Goal: Task Accomplishment & Management: Complete application form

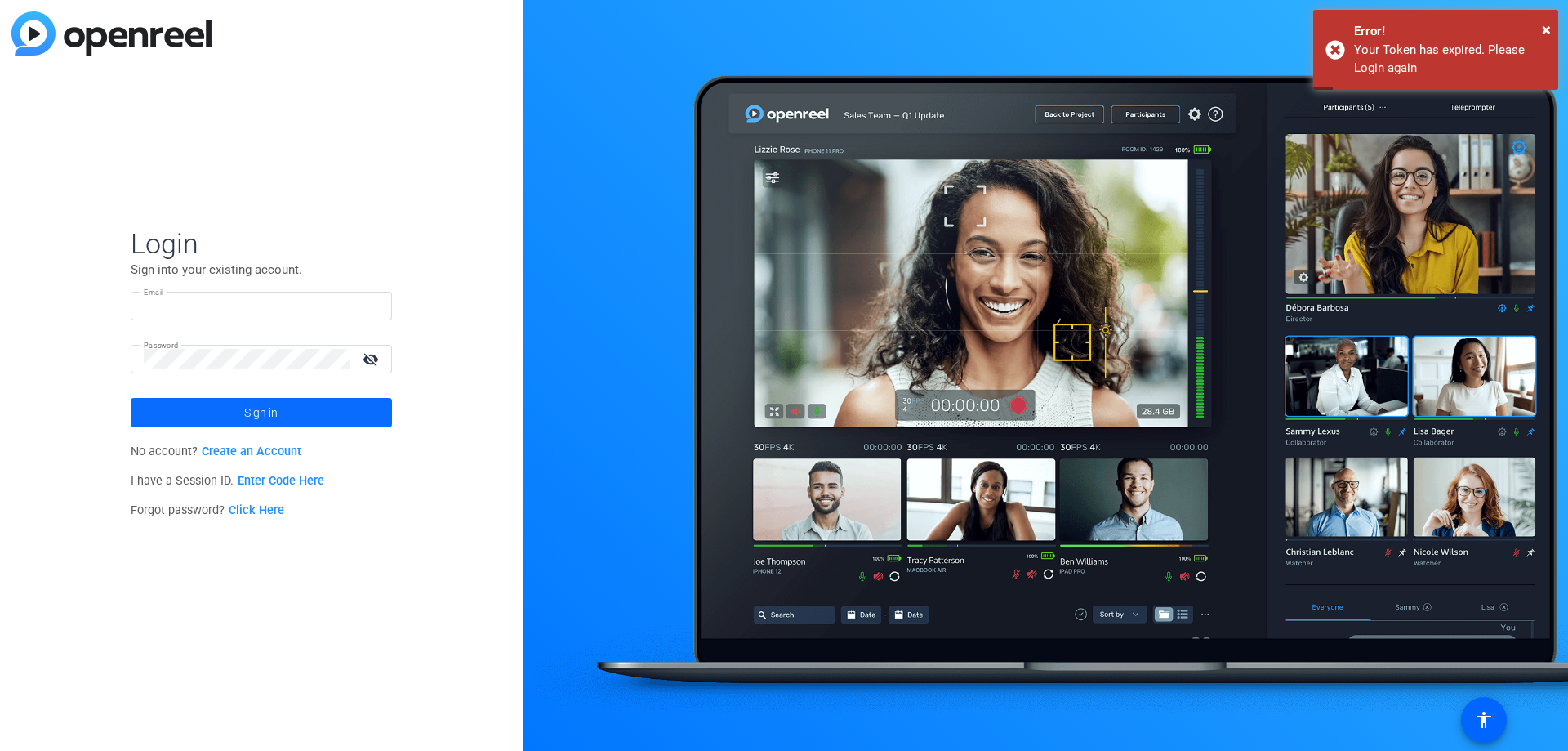
type input "[PERSON_NAME][EMAIL_ADDRESS][DOMAIN_NAME]"
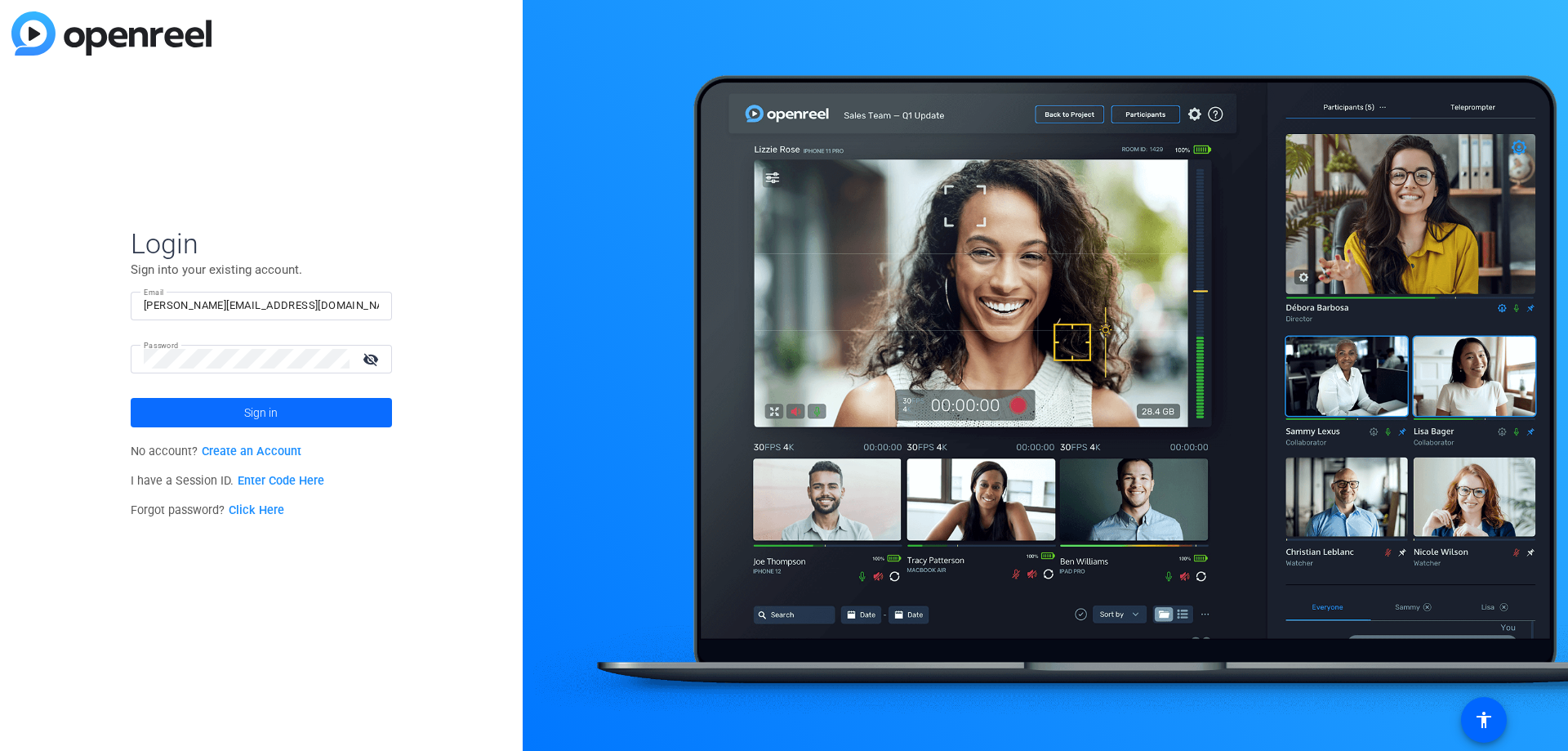
click at [291, 420] on span at bounding box center [261, 412] width 261 height 40
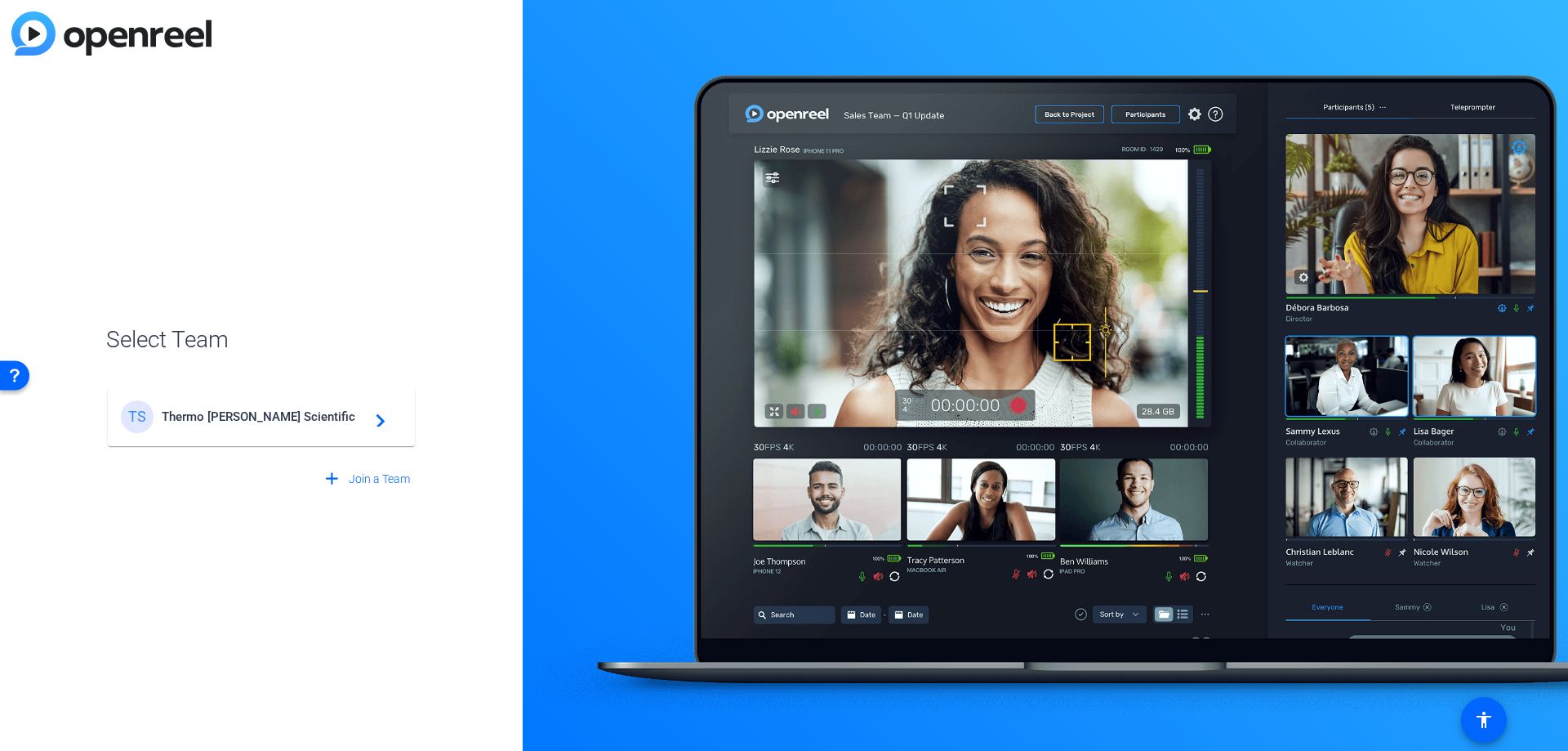
click at [288, 427] on div "TS Thermo [PERSON_NAME] Scientific navigate_next" at bounding box center [261, 417] width 281 height 33
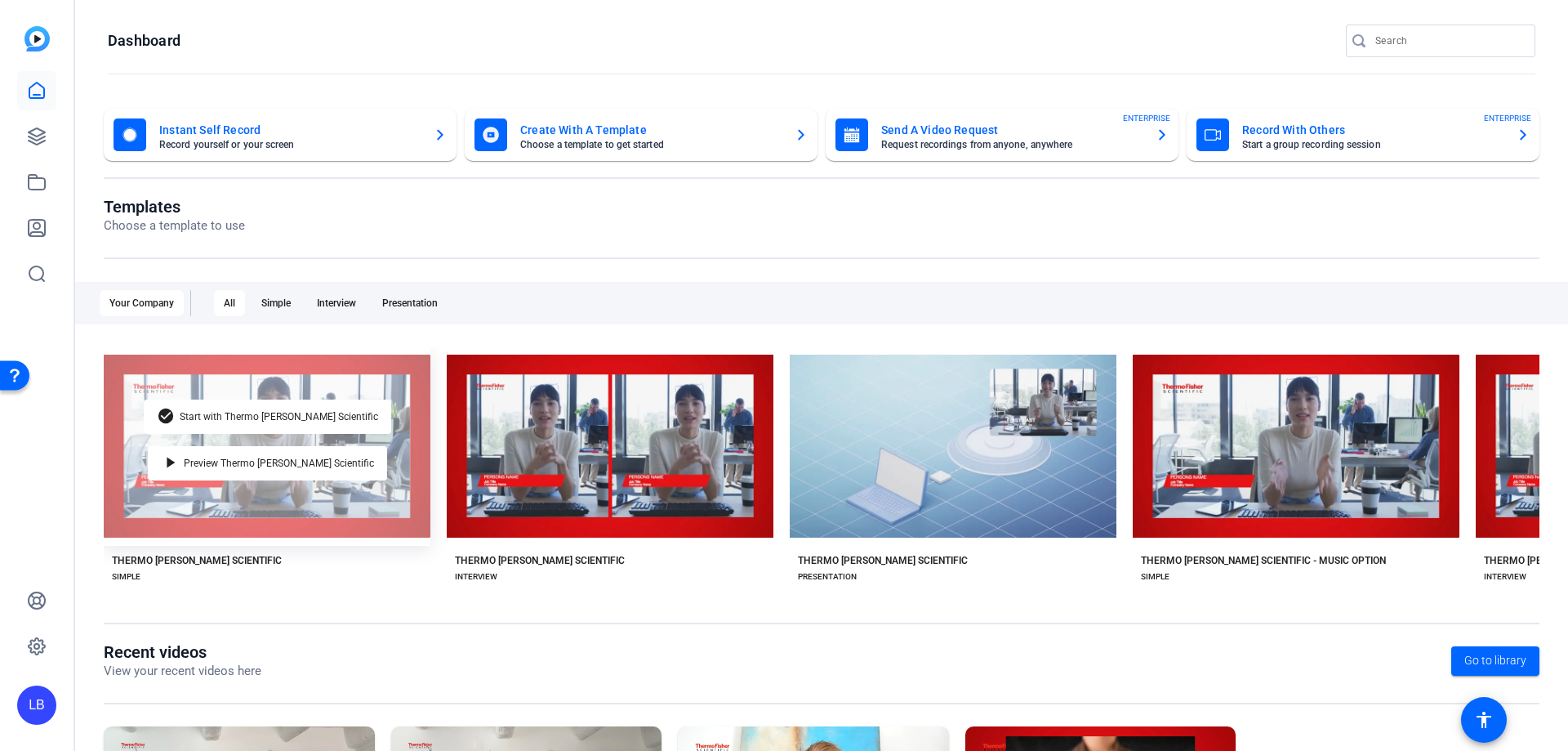
click at [379, 374] on div "check_circle Start with Thermo [PERSON_NAME] Scientific play_arrow Preview Ther…" at bounding box center [267, 446] width 327 height 199
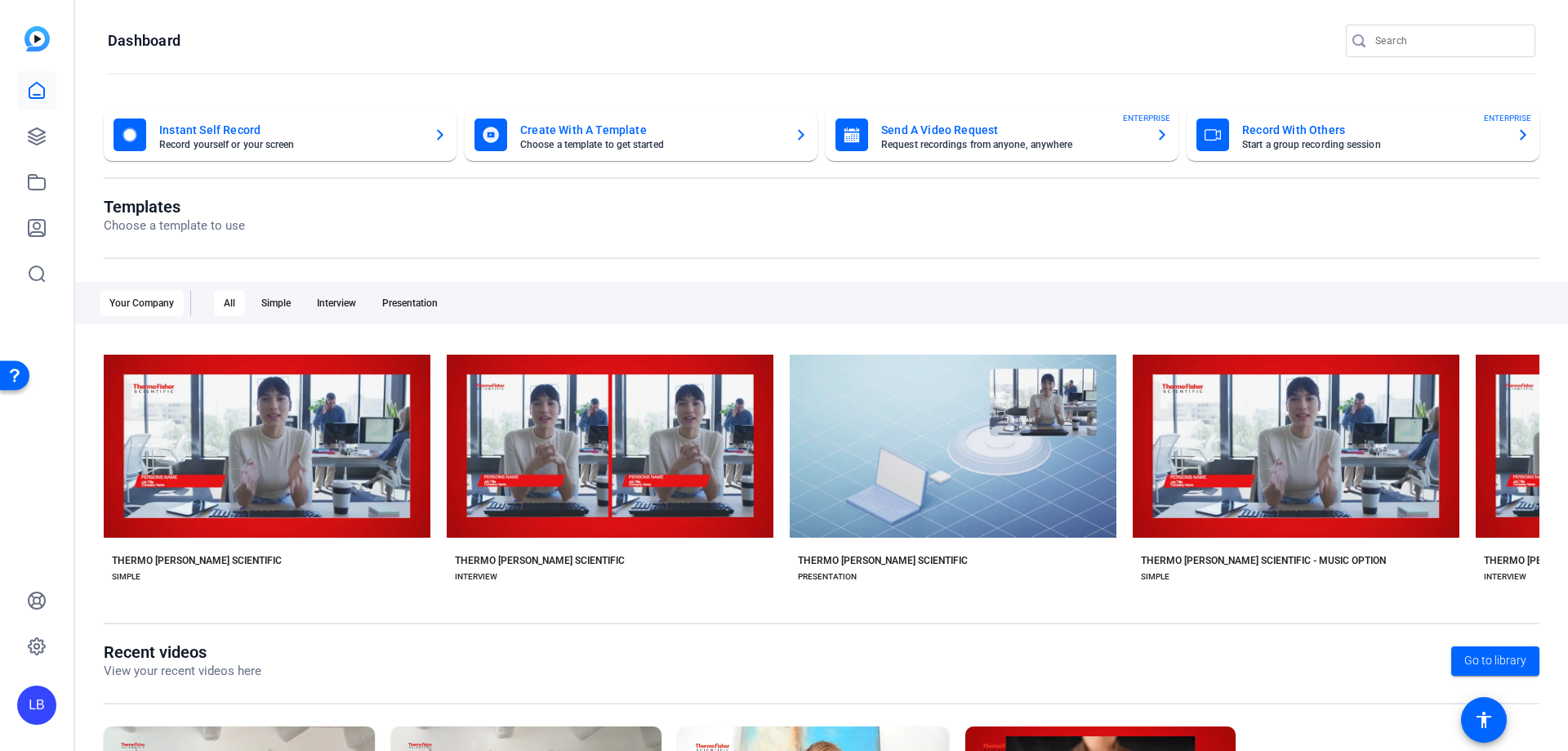
click at [977, 129] on mat-card-title "Send A Video Request" at bounding box center [1012, 130] width 261 height 19
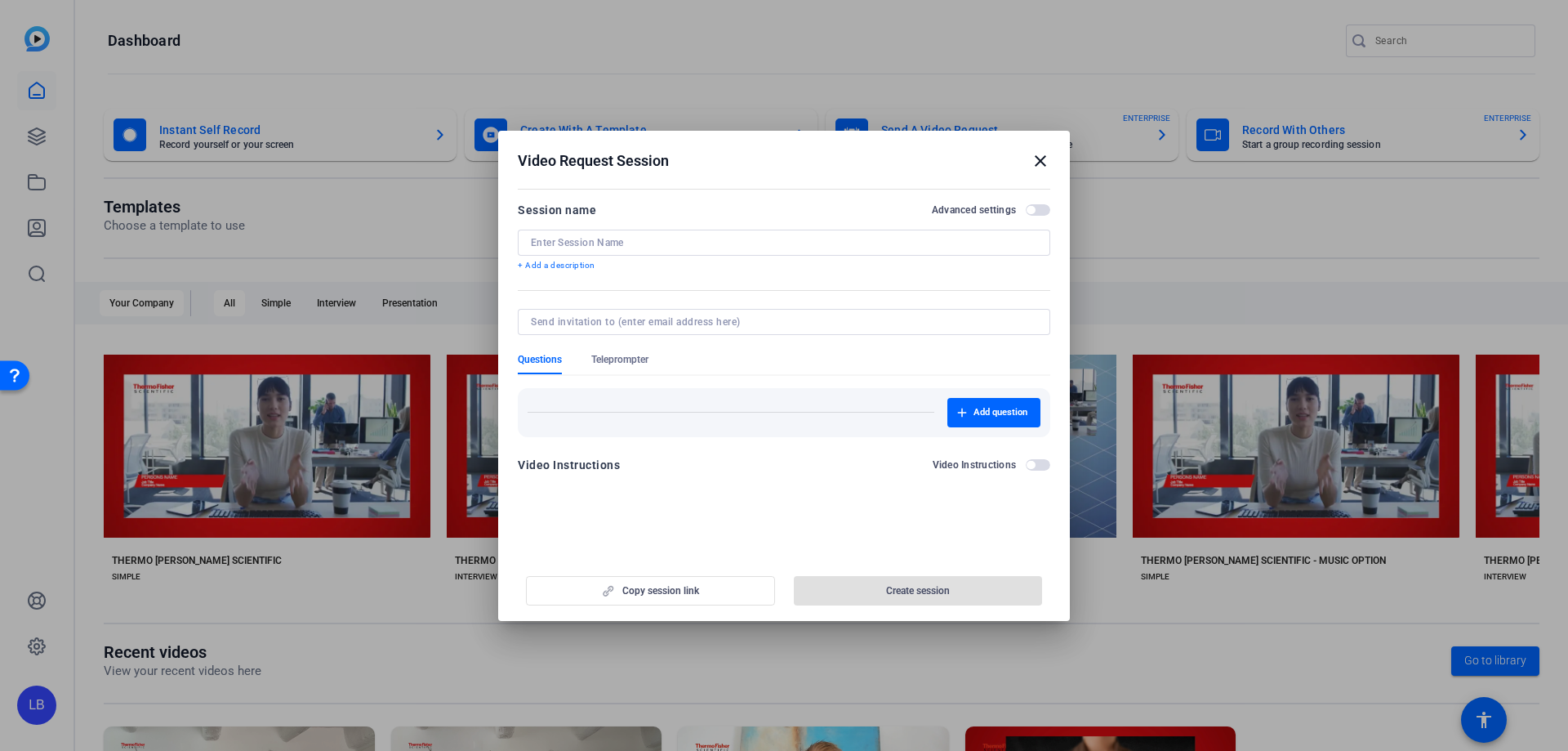
click at [604, 242] on input at bounding box center [784, 243] width 506 height 14
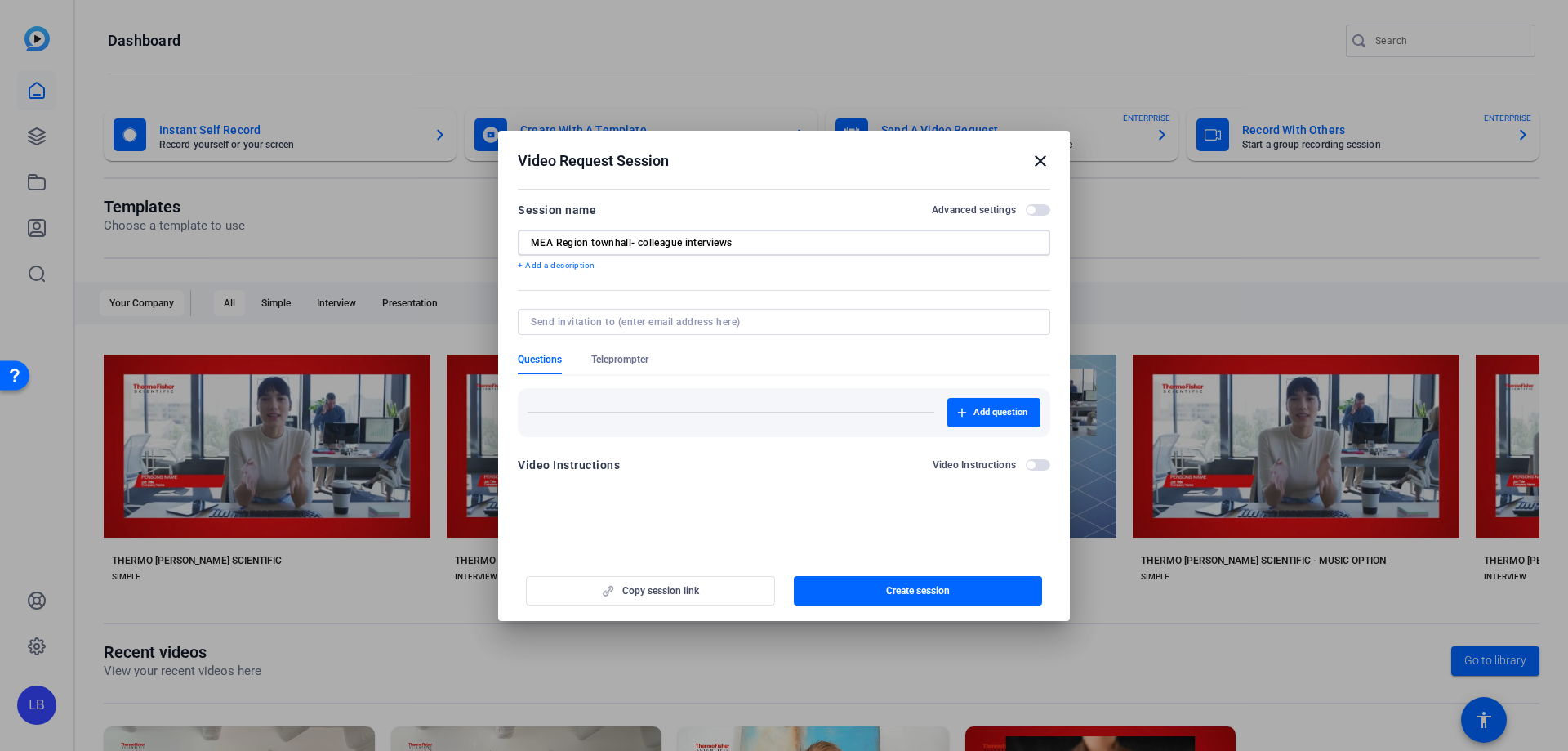
type input "MEA Region townhall- colleague interviews"
click at [648, 324] on input at bounding box center [781, 322] width 500 height 14
click at [1044, 200] on div "Session name Advanced settings" at bounding box center [784, 210] width 532 height 19
click at [1035, 213] on span "button" at bounding box center [1037, 210] width 24 height 12
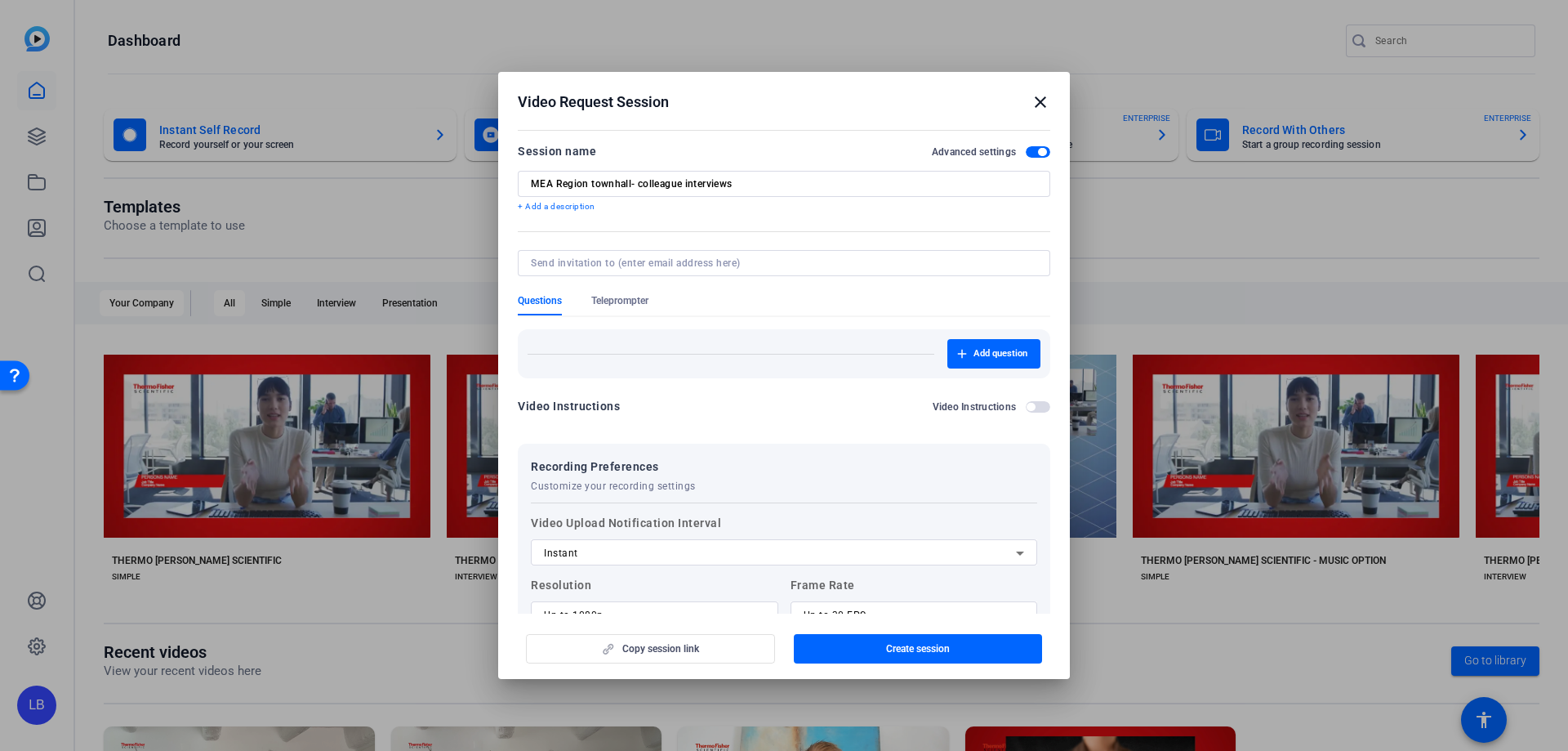
scroll to position [145, 0]
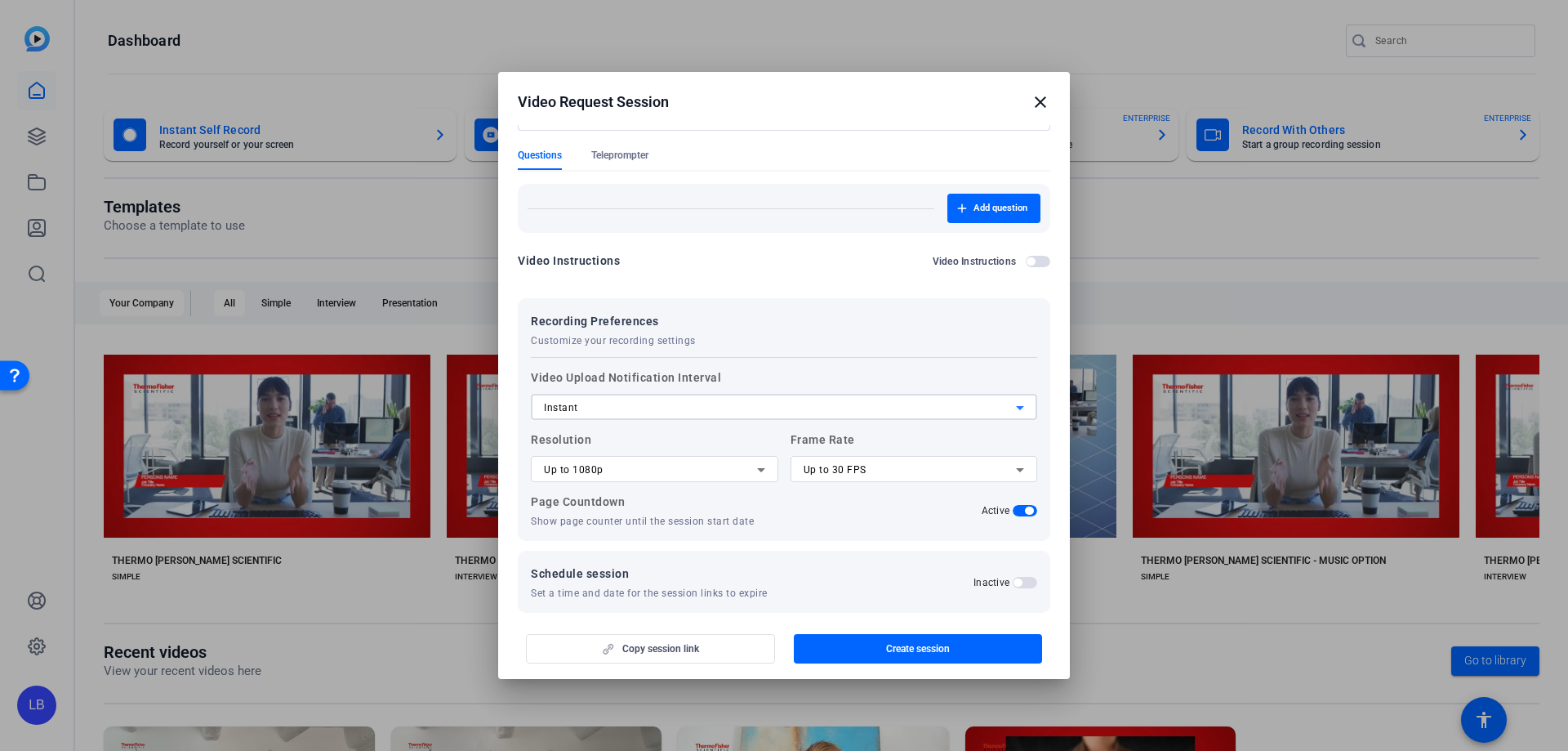
click at [749, 409] on div "Instant" at bounding box center [780, 407] width 472 height 19
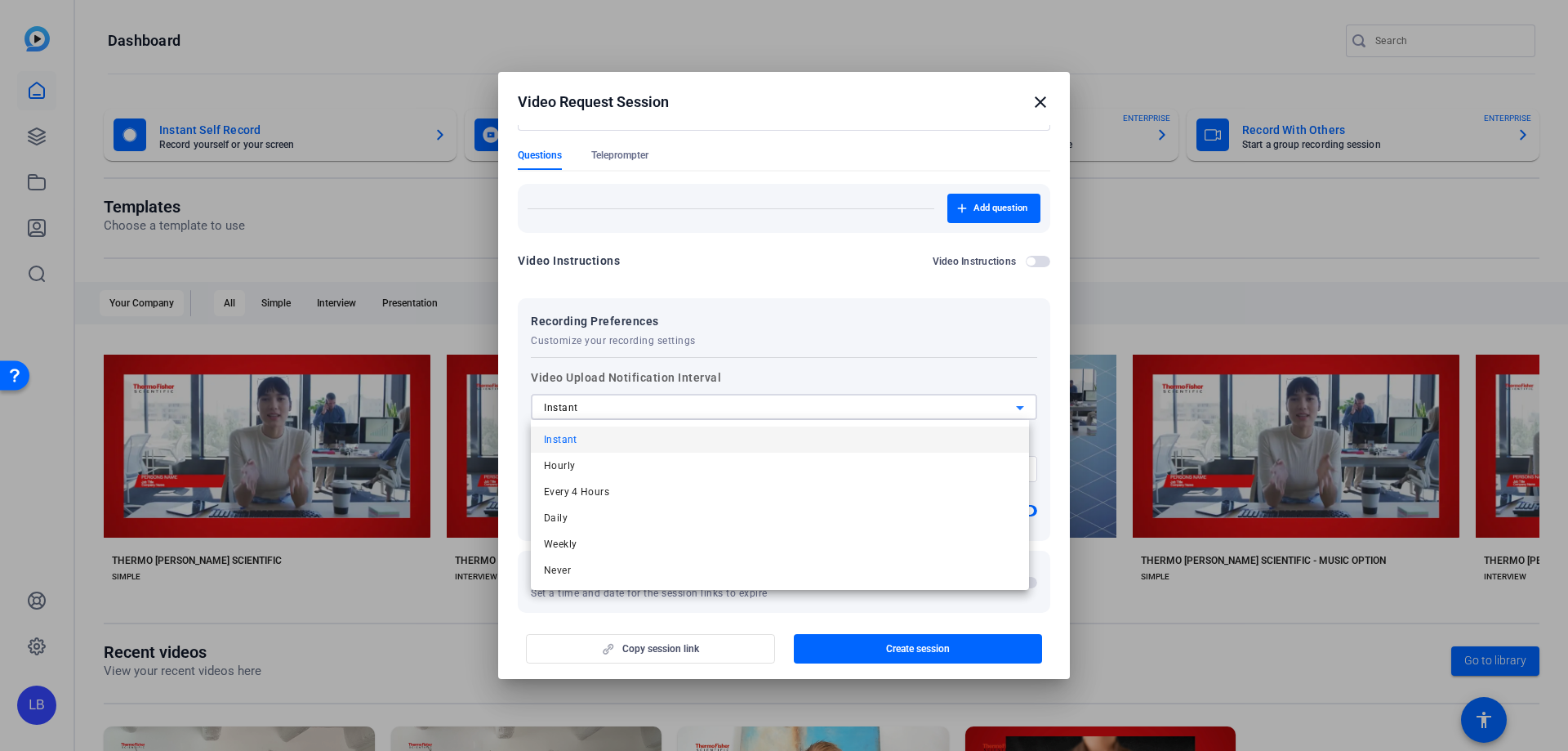
click at [749, 409] on div at bounding box center [784, 376] width 1568 height 751
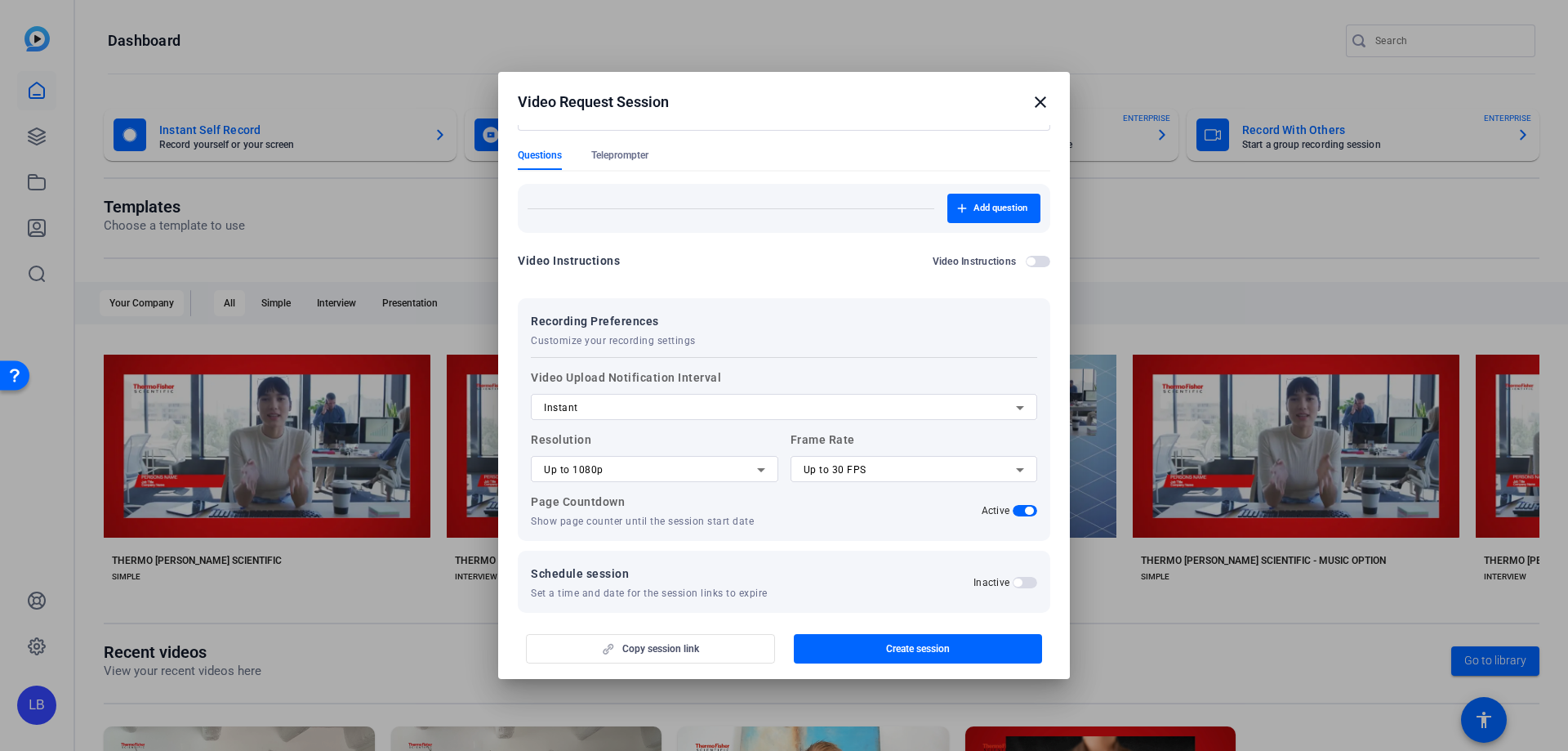
scroll to position [163, 0]
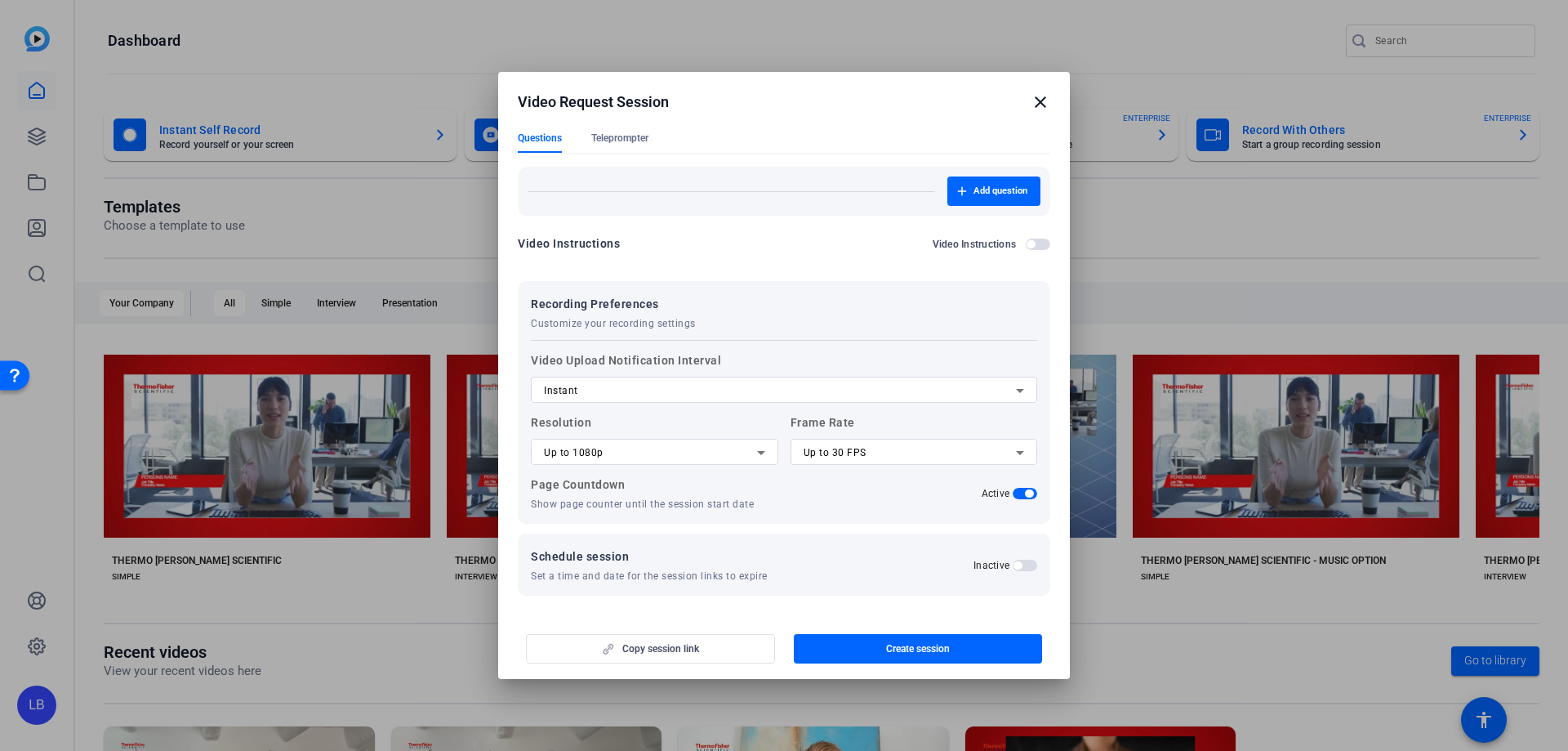
click at [693, 652] on div "Copy session link Create session" at bounding box center [784, 642] width 532 height 42
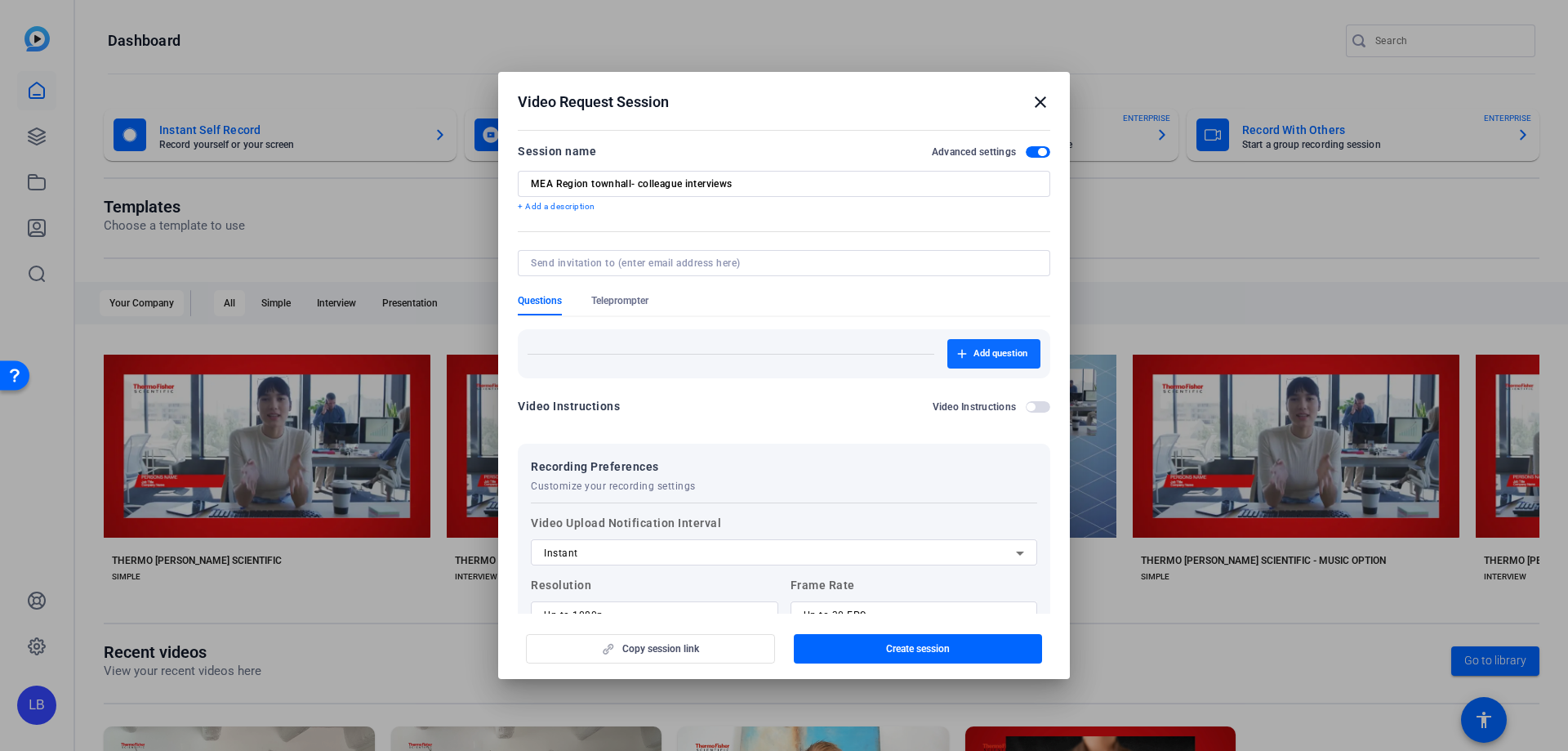
click at [973, 353] on span "Add question" at bounding box center [1000, 354] width 54 height 14
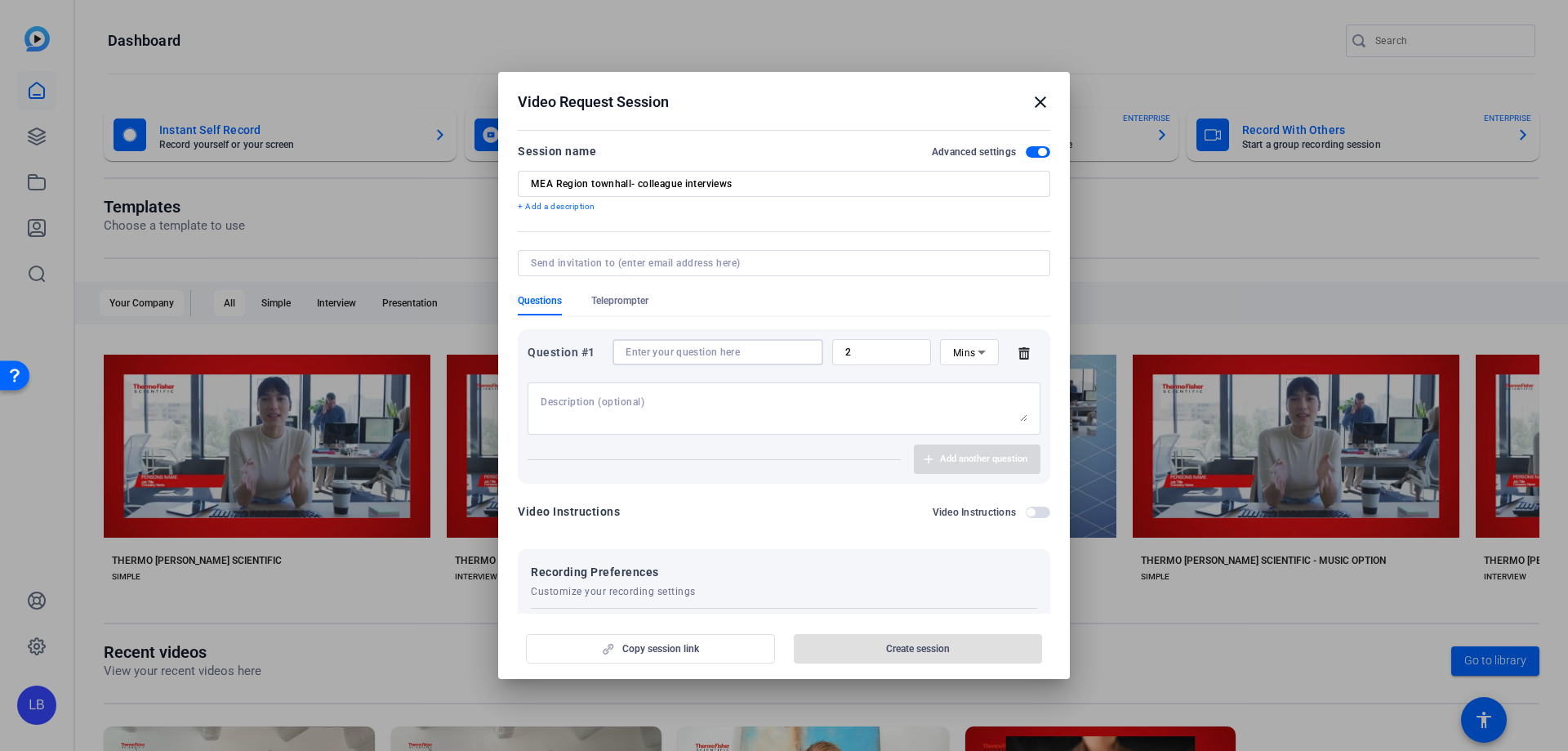
click at [758, 354] on input at bounding box center [718, 352] width 185 height 14
click at [668, 357] on input at bounding box center [718, 352] width 185 height 14
paste input "How would you describe your experiences of living and working in the [GEOGRAPHI…"
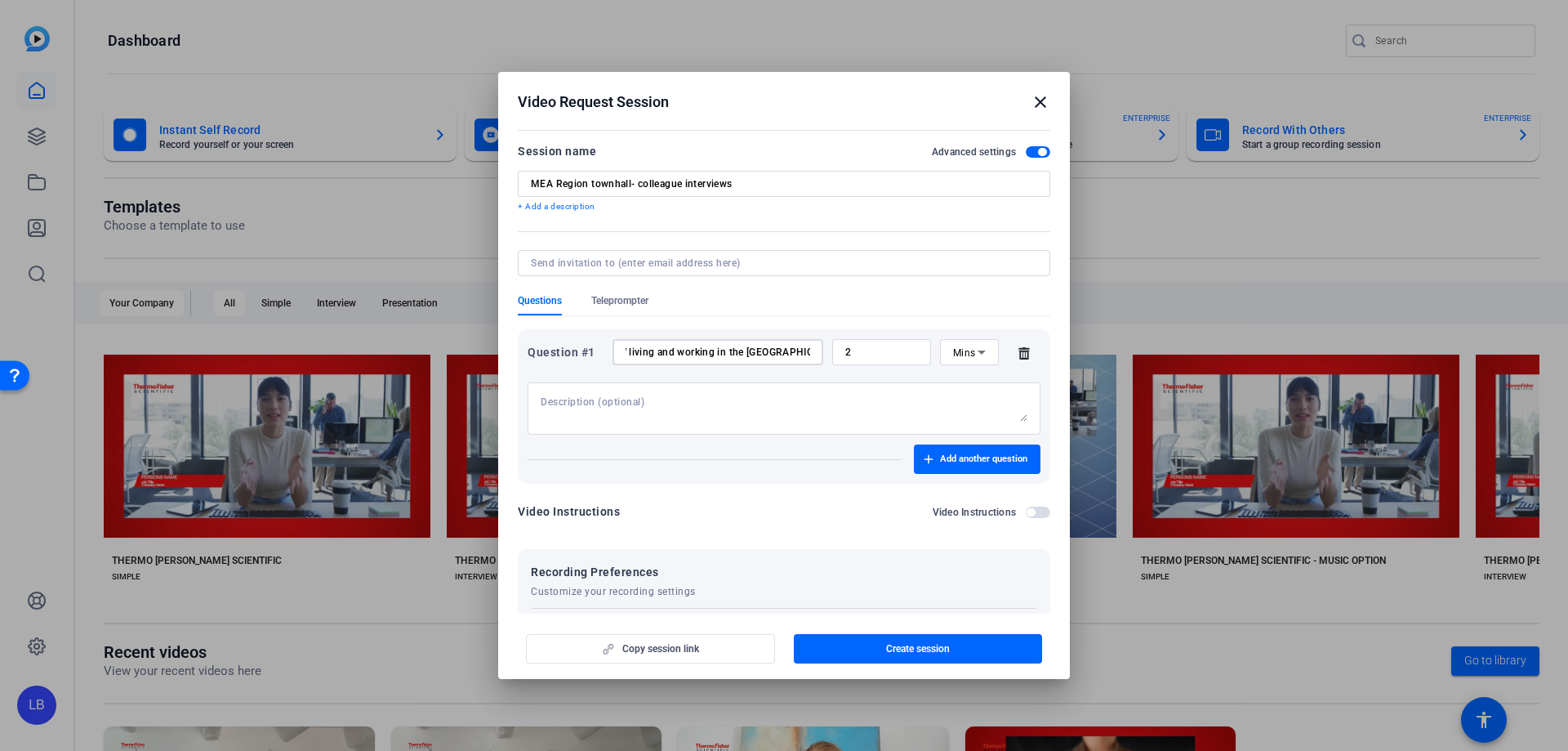
type input "How would you describe your experiences of living and working in the [GEOGRAPHI…"
click at [667, 405] on textarea at bounding box center [784, 408] width 487 height 26
type textarea "How does"
drag, startPoint x: 595, startPoint y: 405, endPoint x: 537, endPoint y: 402, distance: 58.1
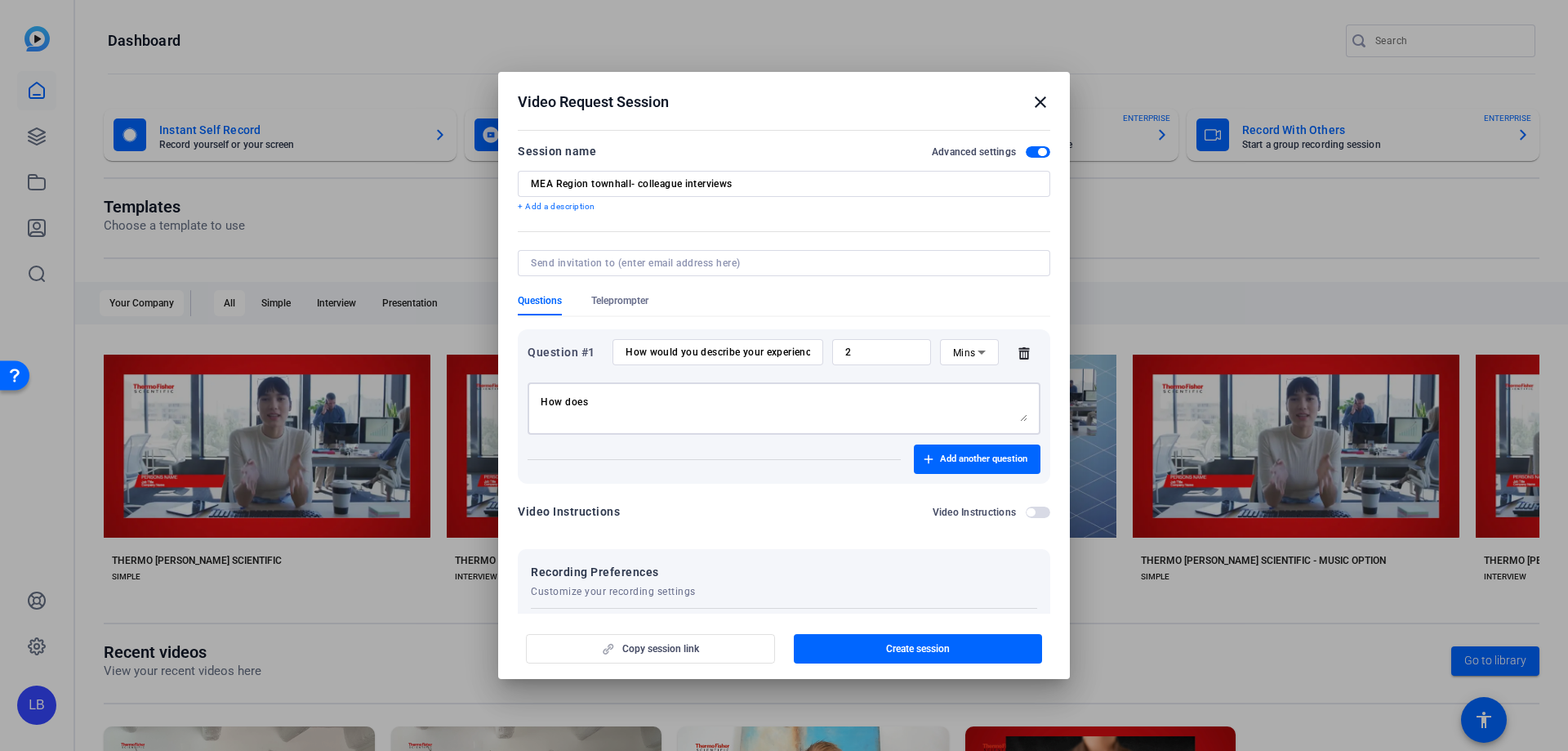
click at [537, 402] on div "How does" at bounding box center [784, 408] width 513 height 52
click at [997, 460] on span "Add another question" at bounding box center [984, 460] width 87 height 14
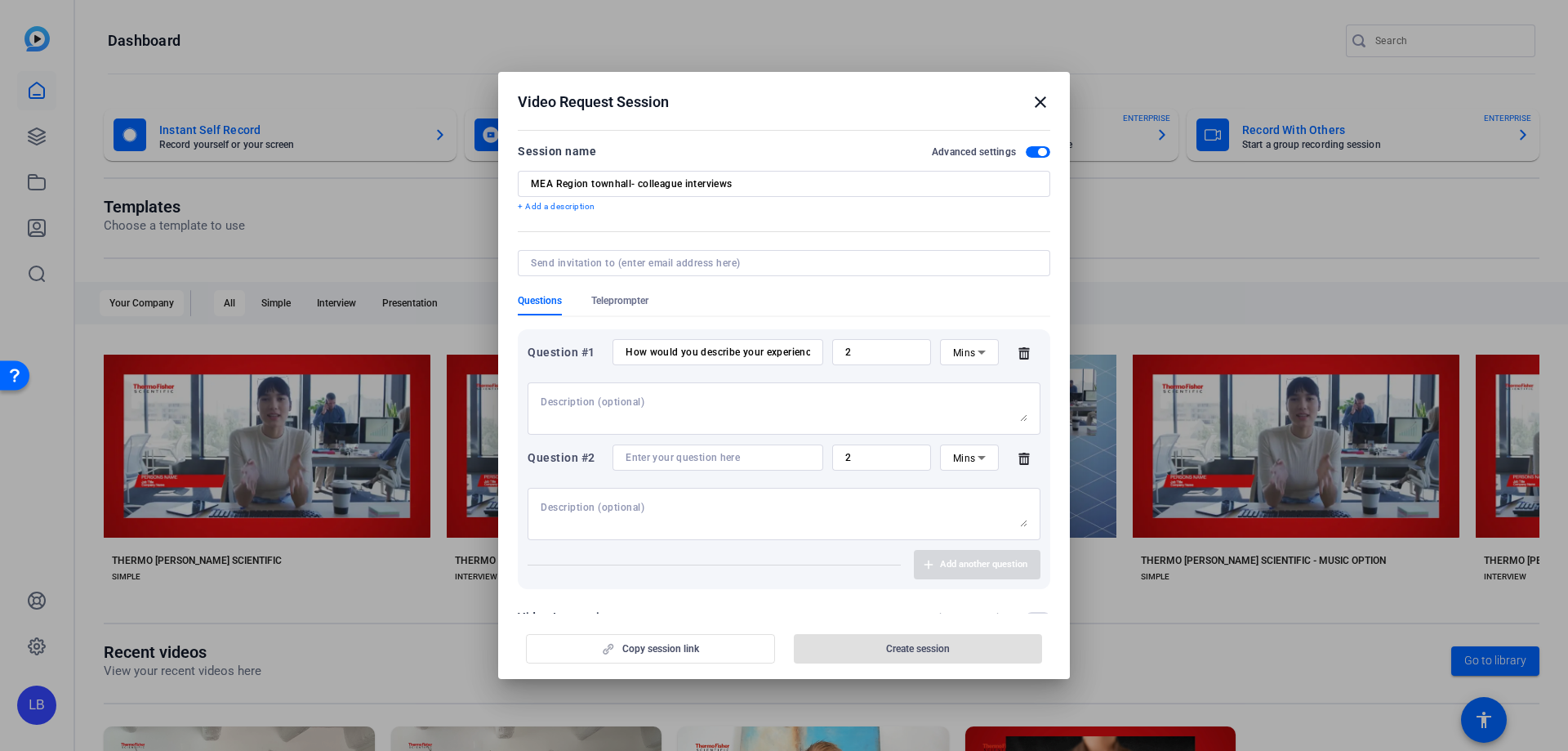
click at [624, 503] on textarea at bounding box center [784, 513] width 487 height 26
click at [642, 464] on div at bounding box center [718, 457] width 185 height 26
click at [642, 455] on input at bounding box center [718, 458] width 185 height 14
paste input "What do you believe will be the most critical focus areas for the MEA region ov…"
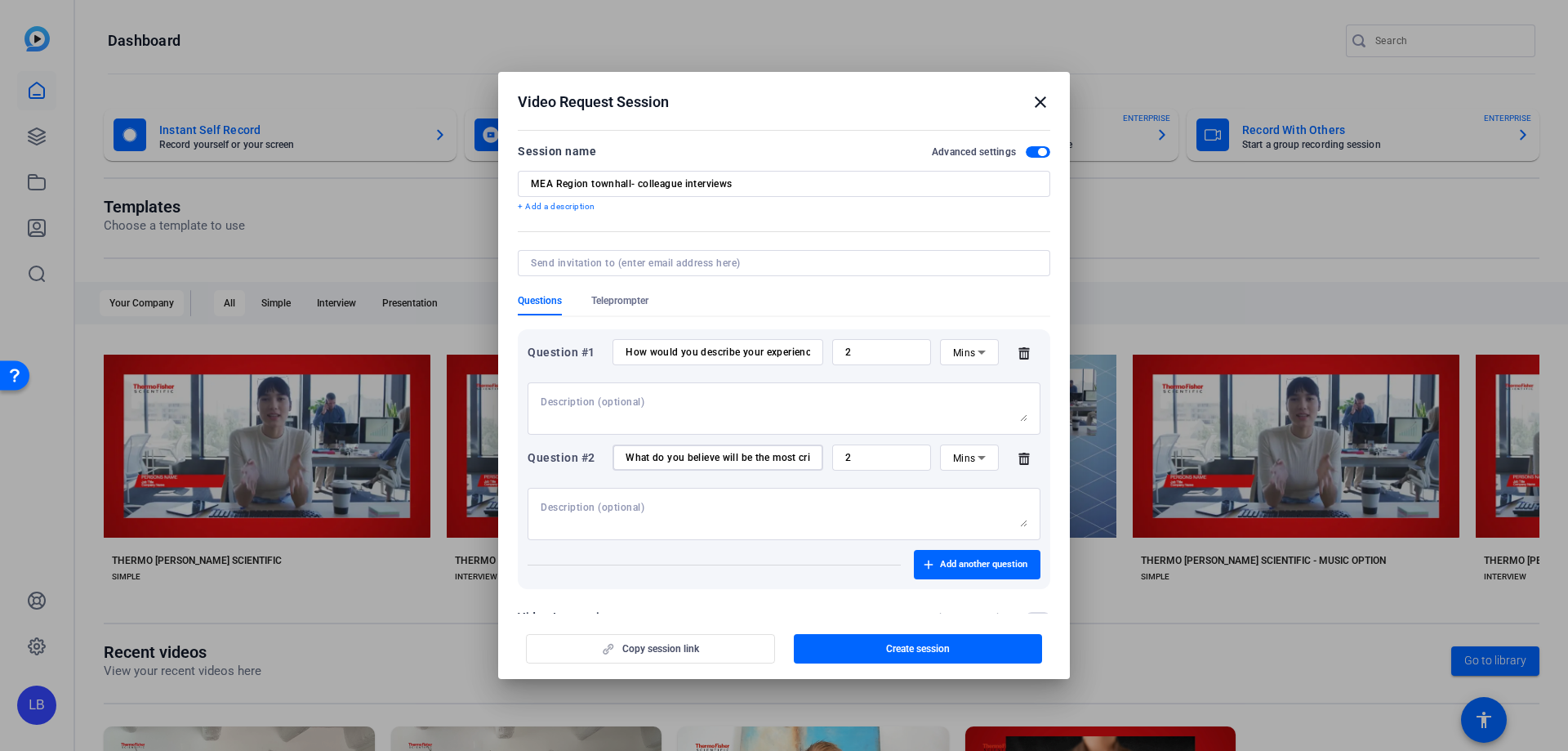
scroll to position [0, 305]
click at [642, 455] on input "What do you believe will be the most critical focus areas for the MEA region ov…" at bounding box center [718, 458] width 185 height 14
drag, startPoint x: 747, startPoint y: 456, endPoint x: 738, endPoint y: 453, distance: 9.5
click at [738, 454] on input "What do you think will be the most critical focus area for the MEA region over …" at bounding box center [718, 458] width 185 height 14
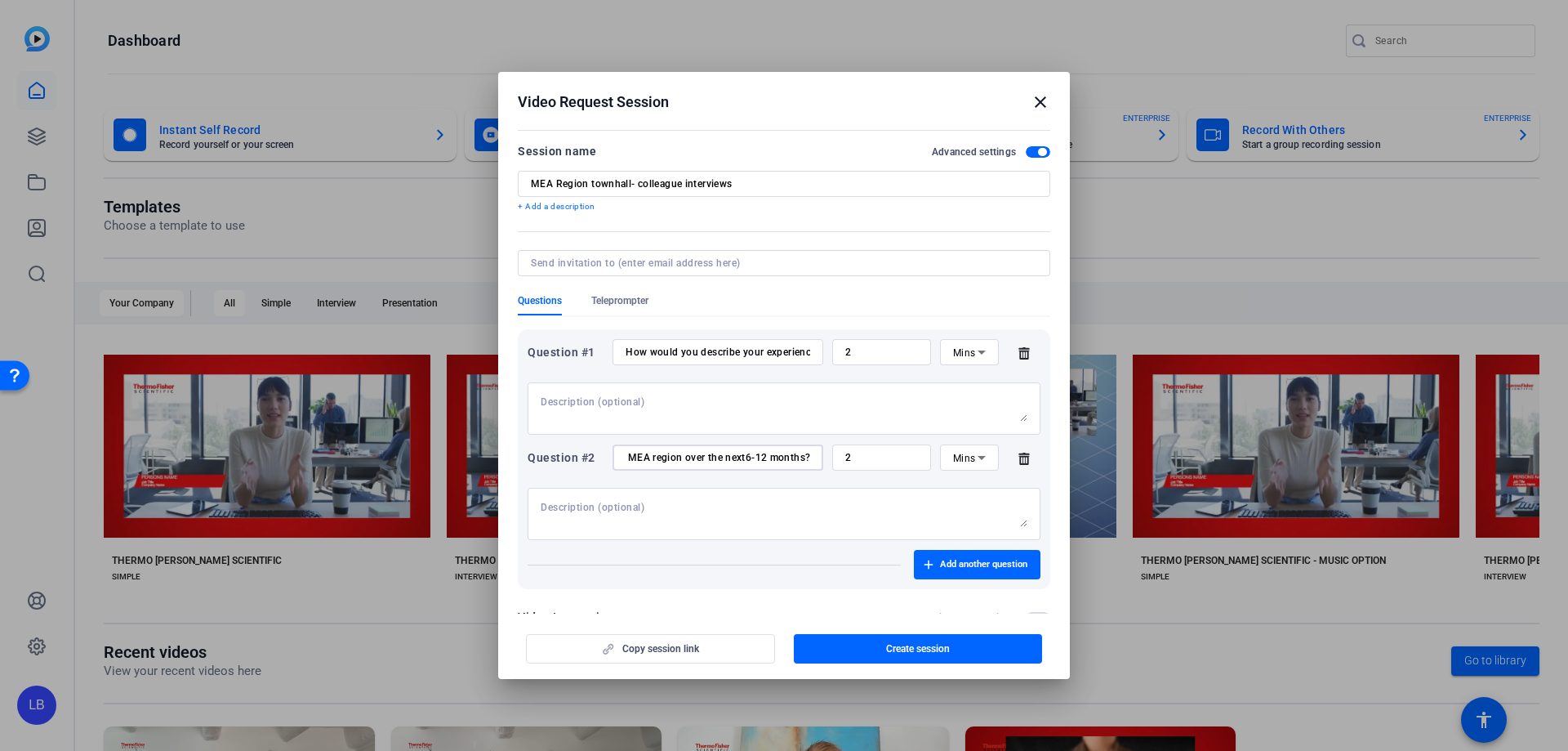
scroll to position [0, 286]
click at [740, 457] on input "What do you think will be the most critical focus area for the MEA region over …" at bounding box center [718, 458] width 185 height 14
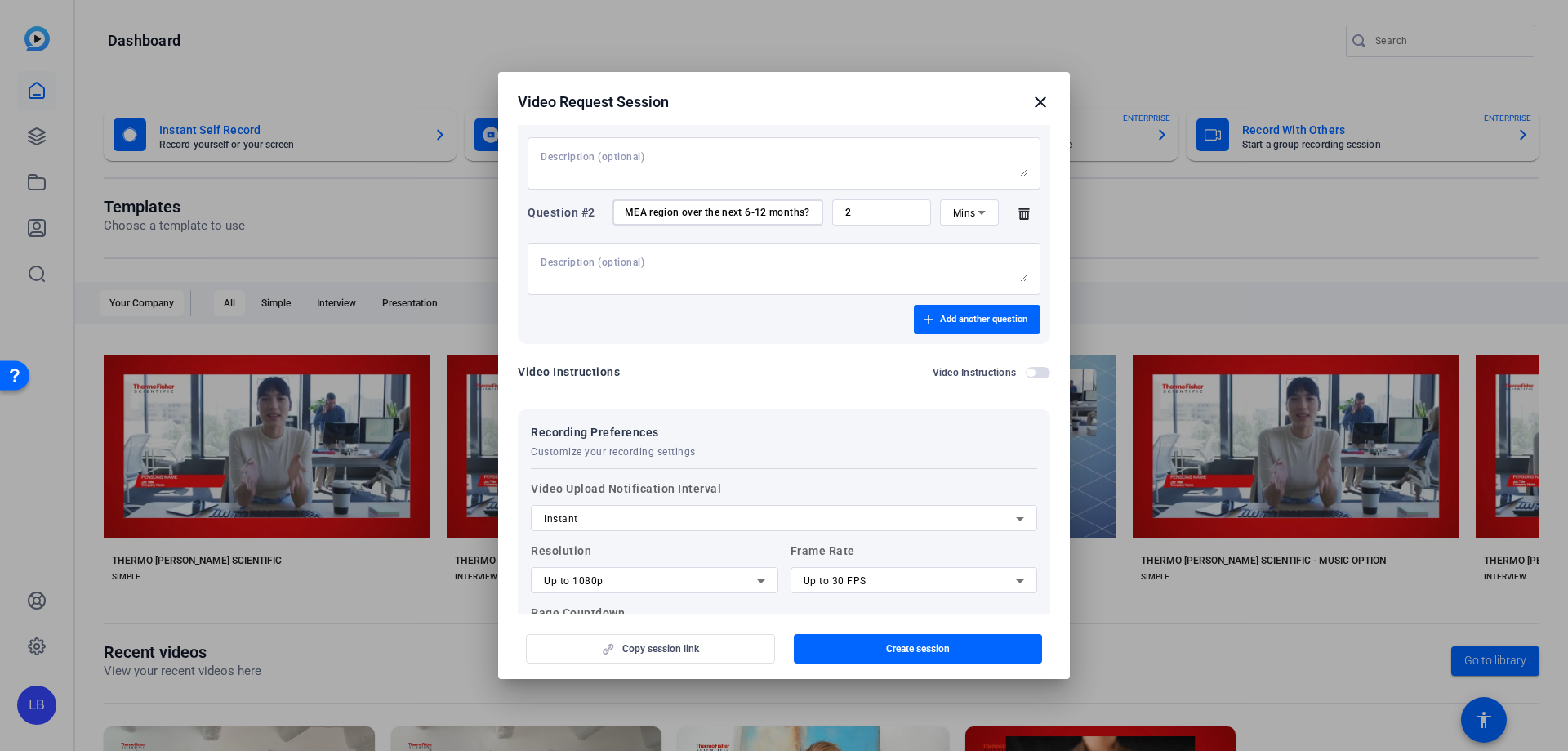
scroll to position [374, 0]
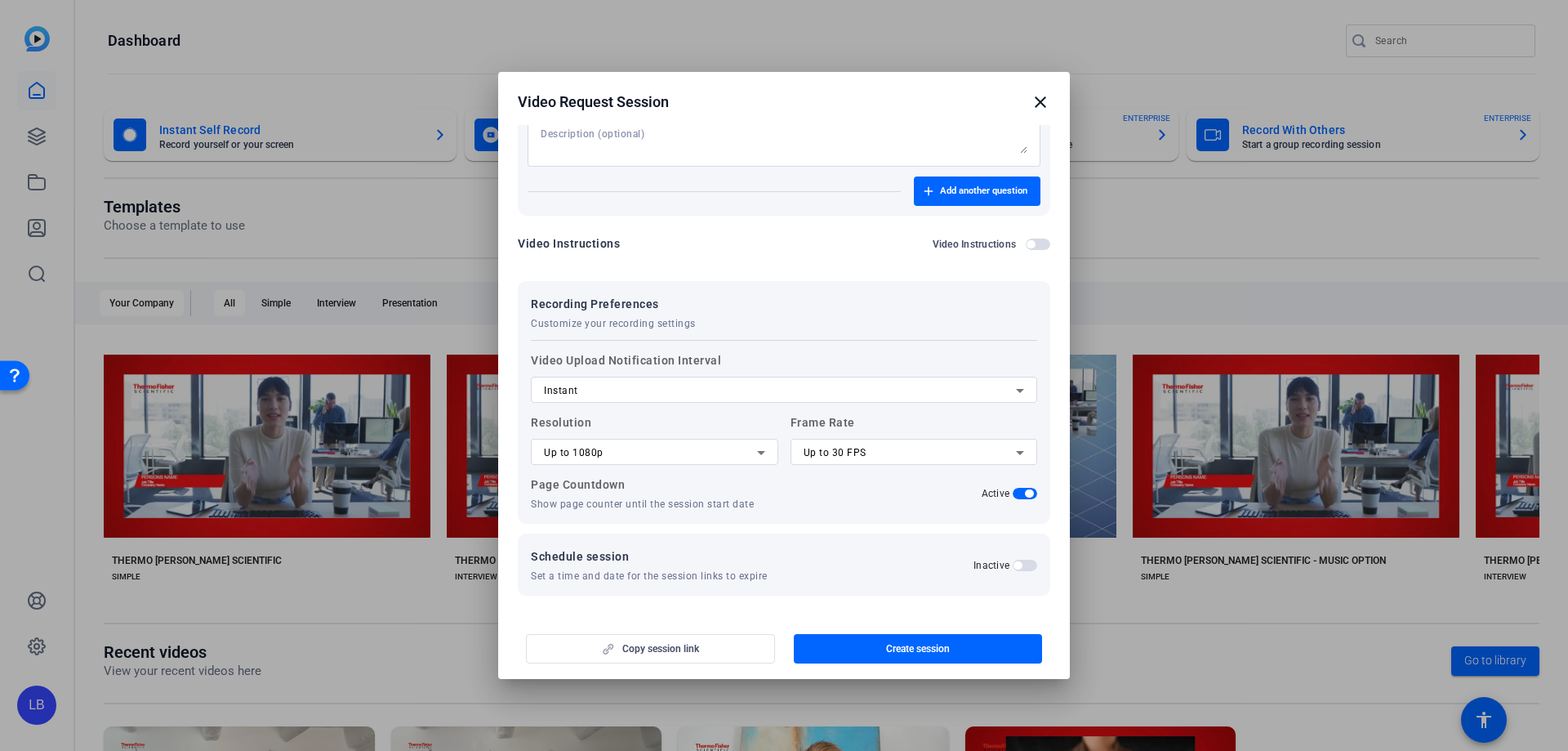
type input "What do you think will be the most critical focus area for the MEA region over …"
click at [658, 646] on div "Copy session link Create session" at bounding box center [784, 642] width 532 height 42
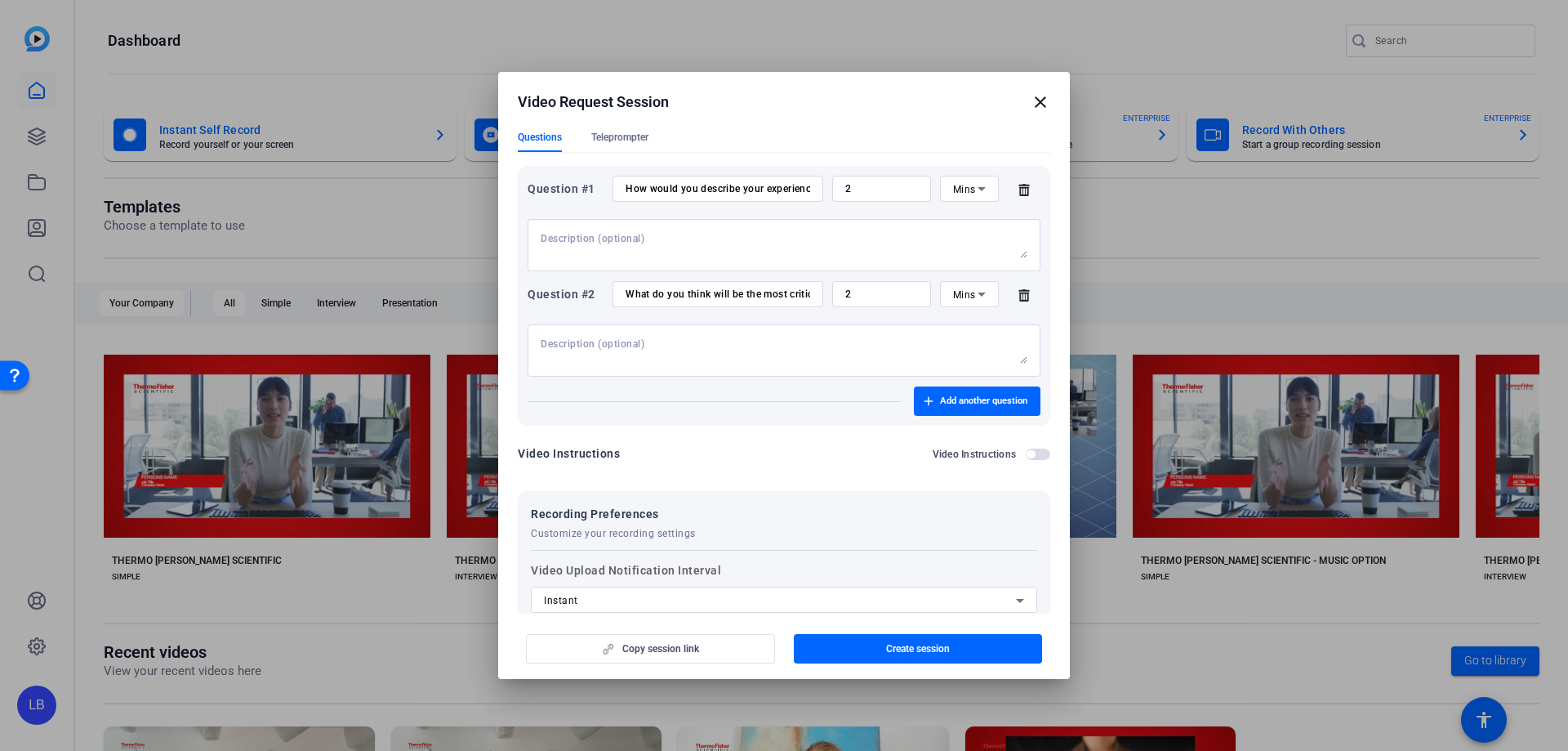
scroll to position [374, 0]
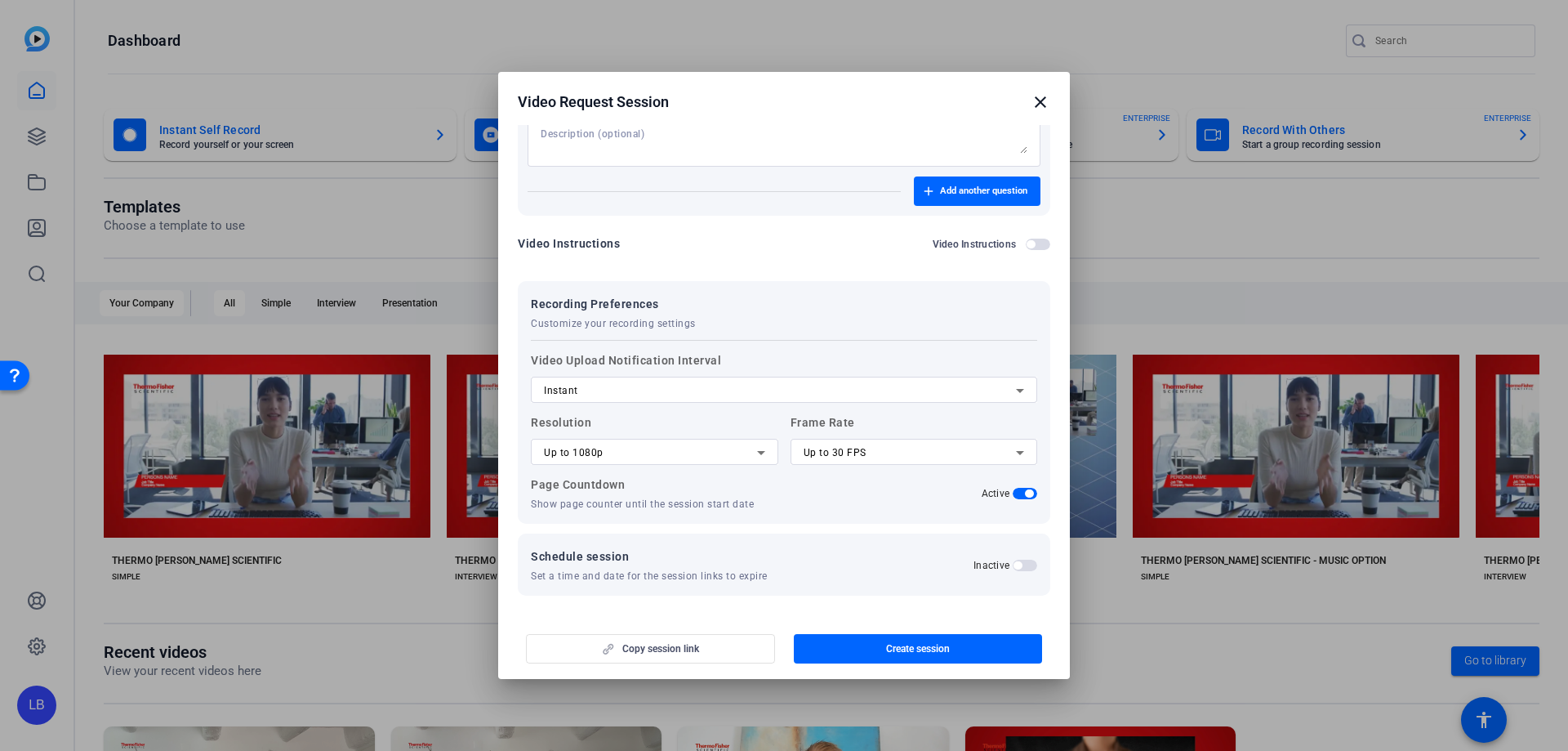
click at [662, 652] on div "Copy session link Create session" at bounding box center [784, 642] width 532 height 42
click at [904, 650] on span "Create session" at bounding box center [918, 649] width 64 height 14
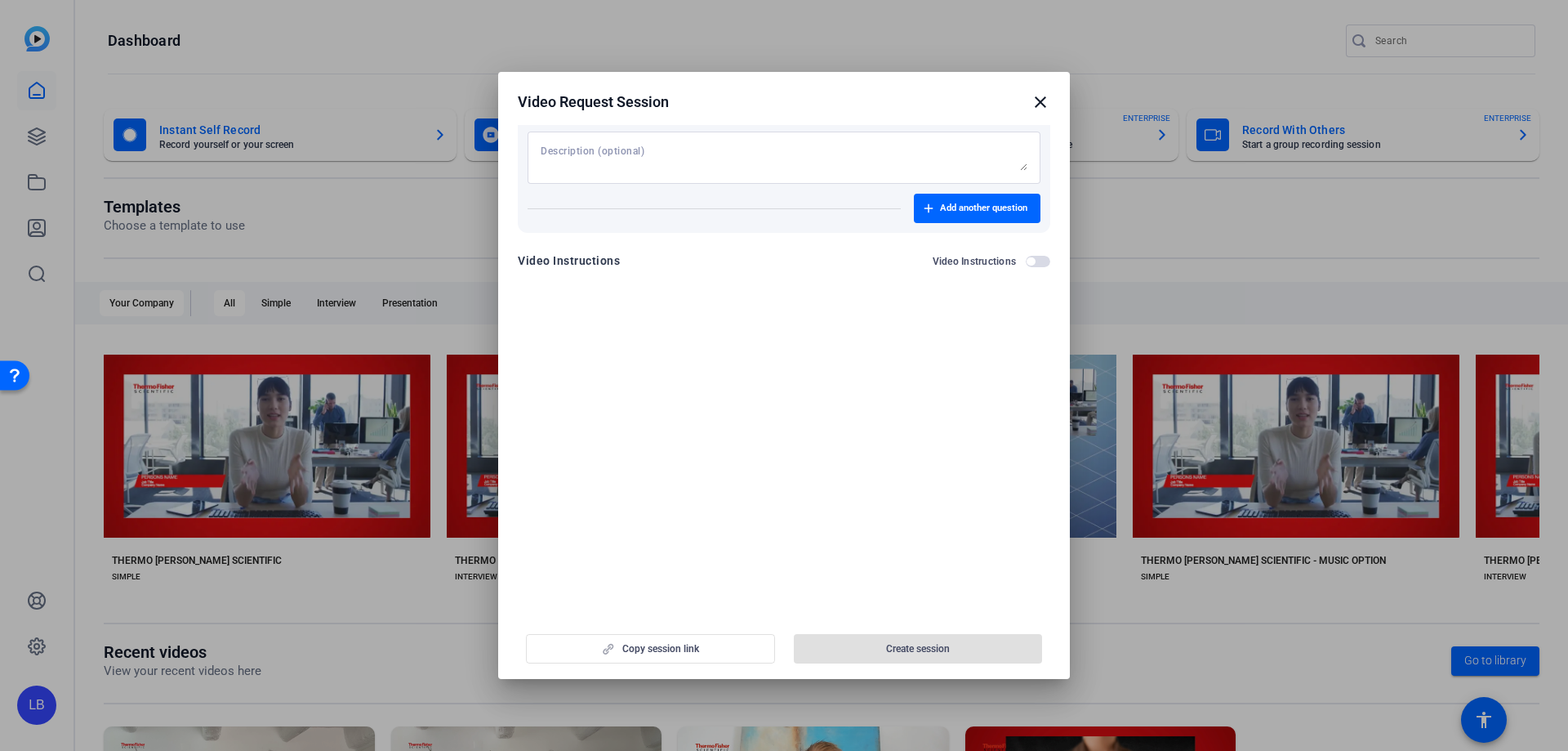
scroll to position [0, 0]
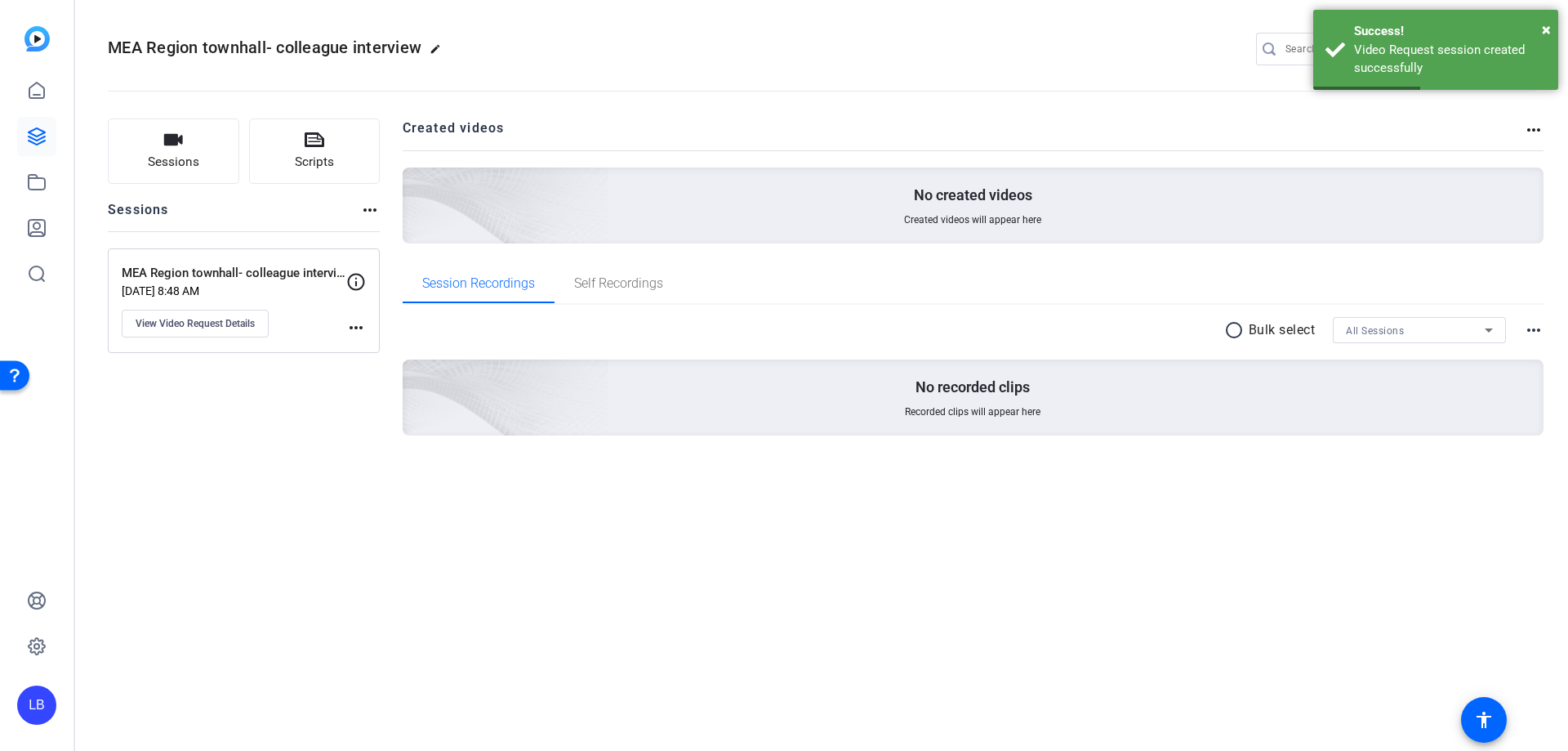
click at [357, 324] on mat-icon "more_horiz" at bounding box center [356, 327] width 19 height 19
drag, startPoint x: 266, startPoint y: 399, endPoint x: 261, endPoint y: 378, distance: 21.6
click at [266, 400] on div at bounding box center [784, 376] width 1568 height 751
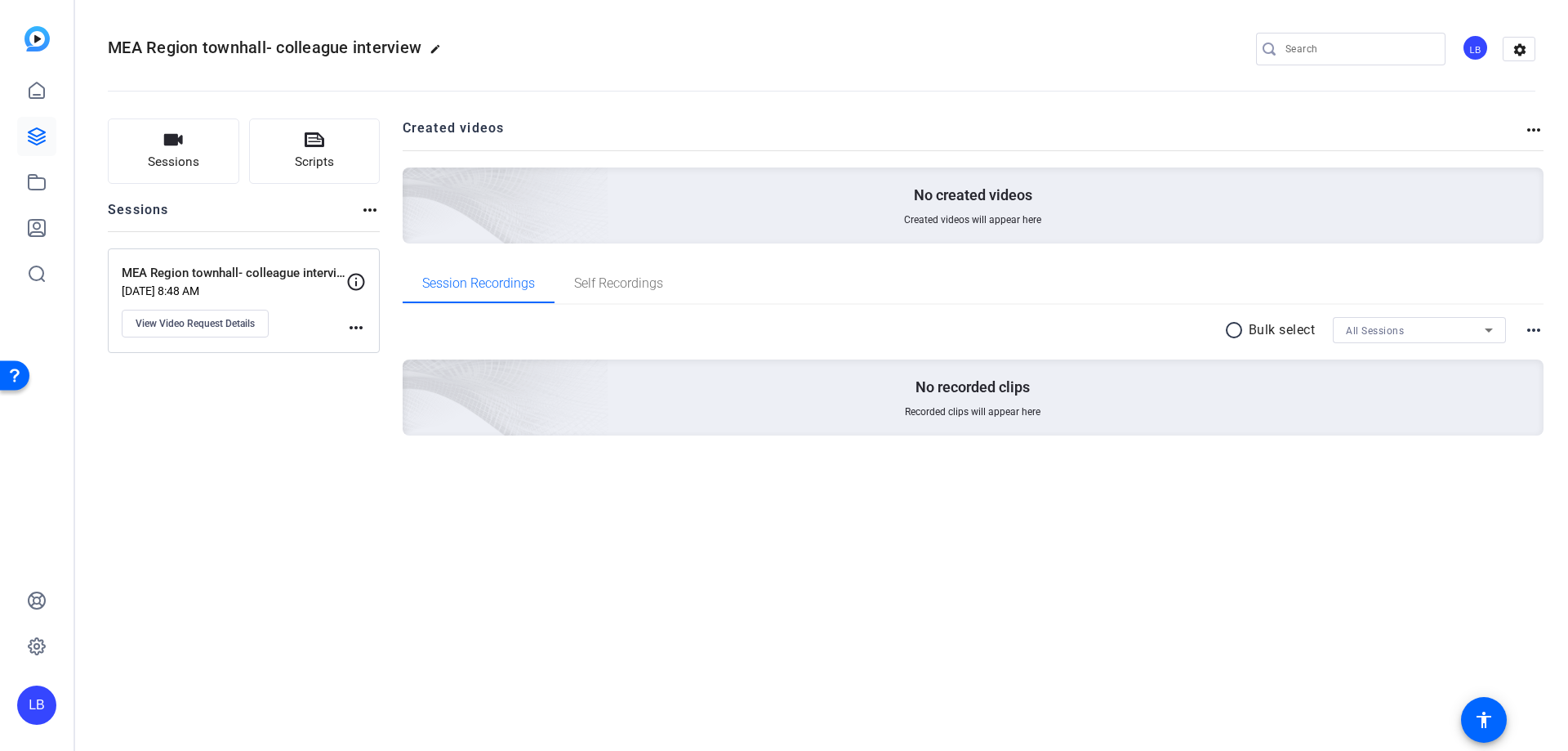
click at [357, 269] on div "[GEOGRAPHIC_DATA] townhall- colleague interviews [DATE] 8:48 AM View Video Requ…" at bounding box center [243, 301] width 272 height 105
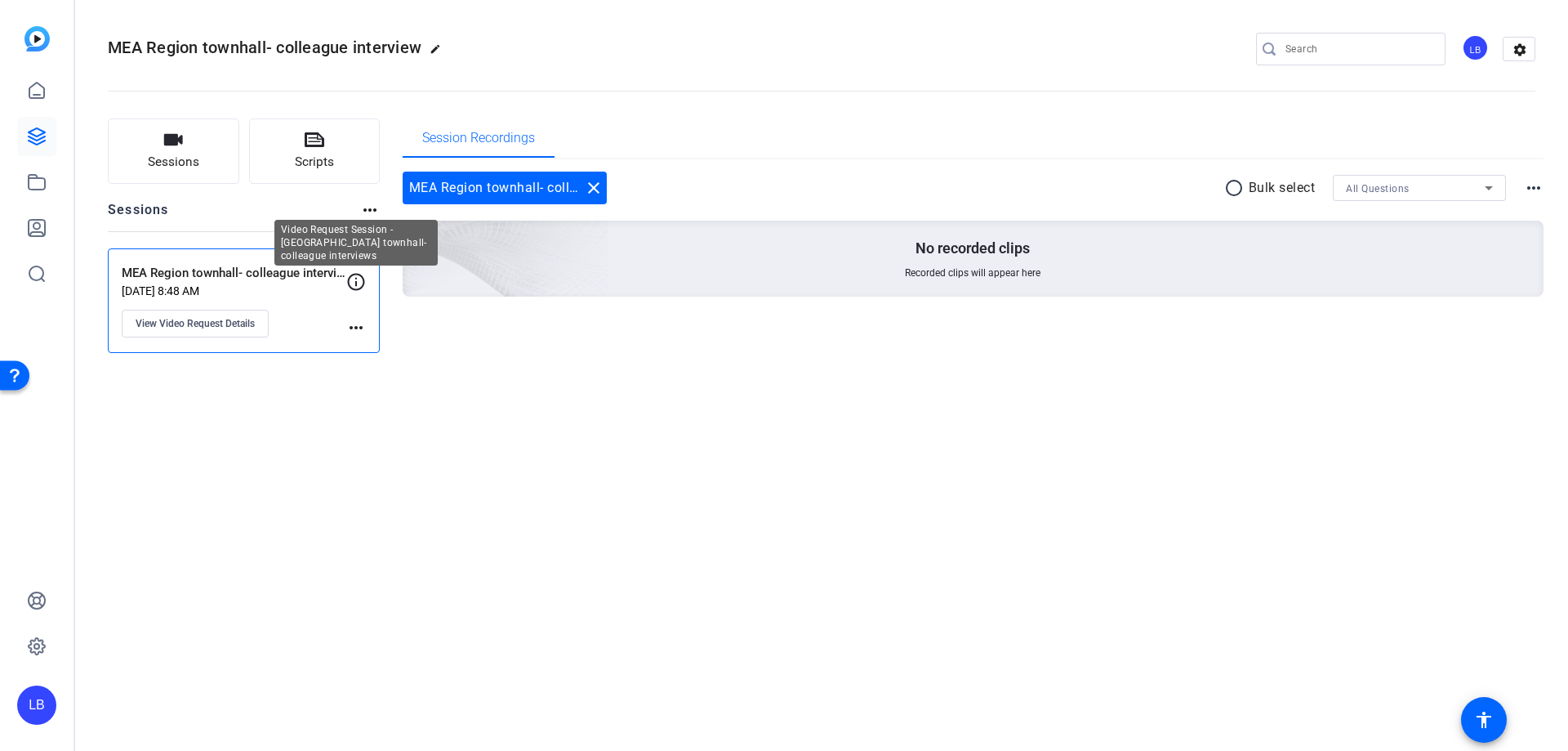
click at [354, 281] on icon at bounding box center [356, 282] width 19 height 19
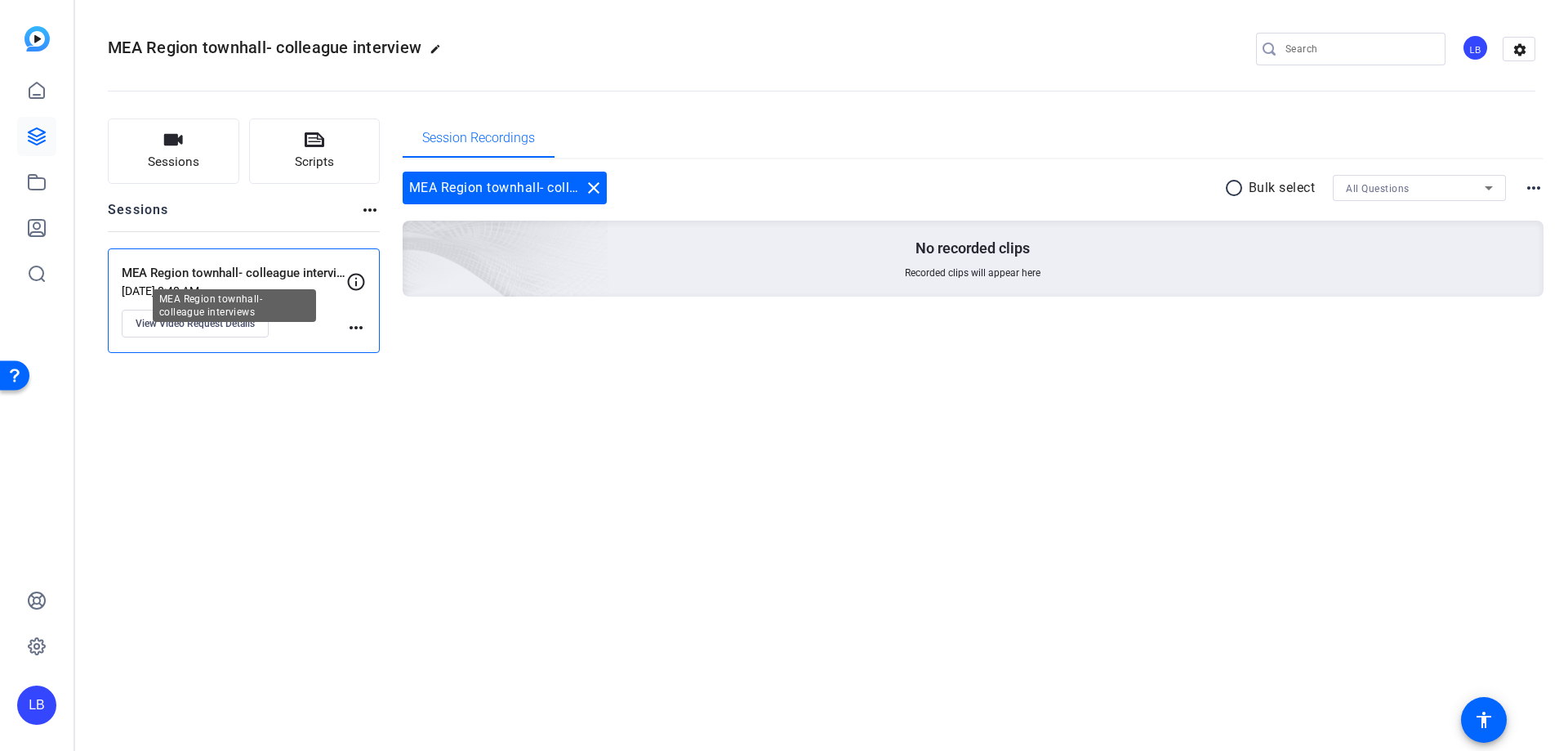
click at [273, 278] on p "MEA Region townhall- colleague interviews" at bounding box center [234, 273] width 224 height 18
click at [1508, 48] on mat-icon "settings" at bounding box center [1520, 49] width 33 height 24
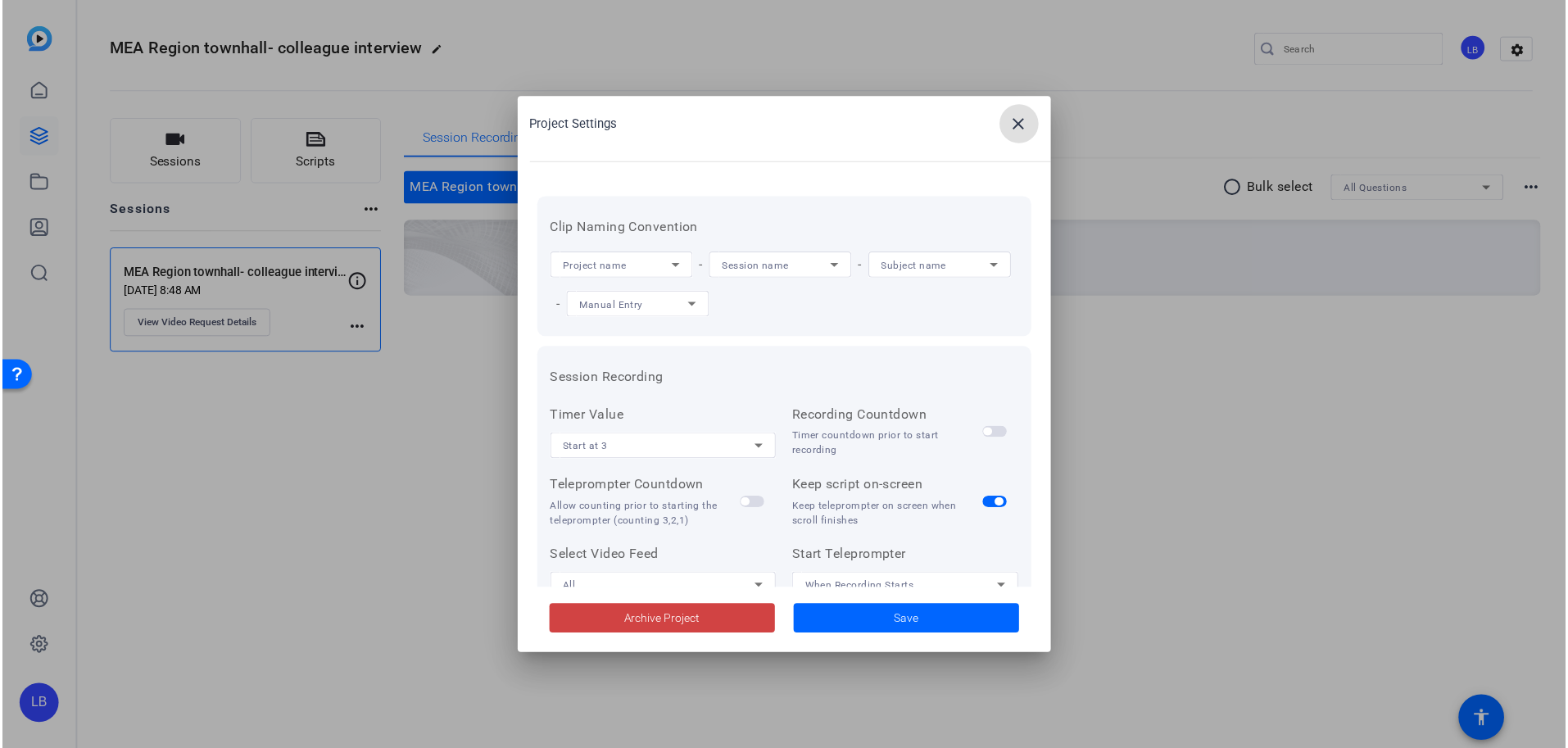
scroll to position [339, 0]
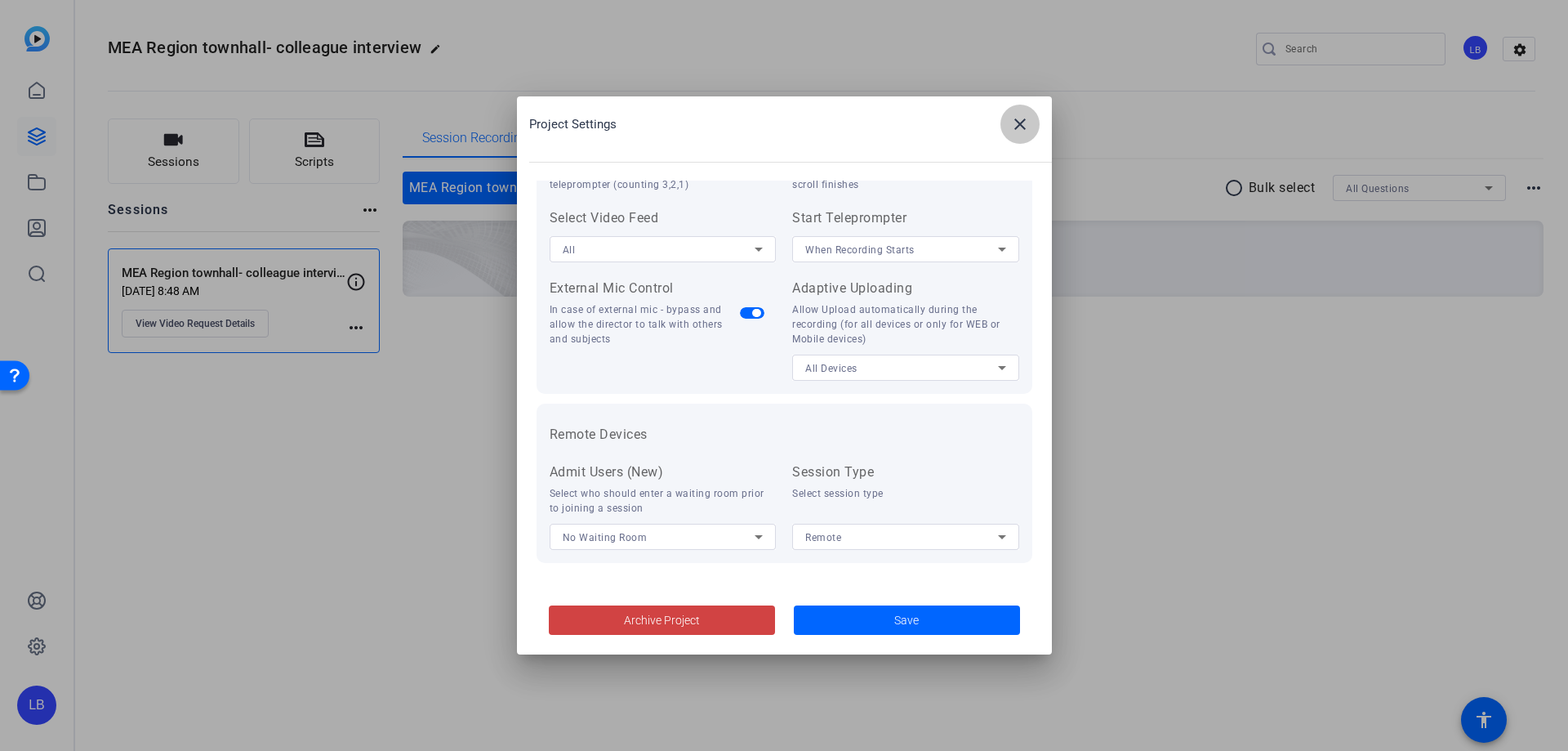
click at [1018, 130] on mat-icon "close" at bounding box center [1020, 124] width 19 height 19
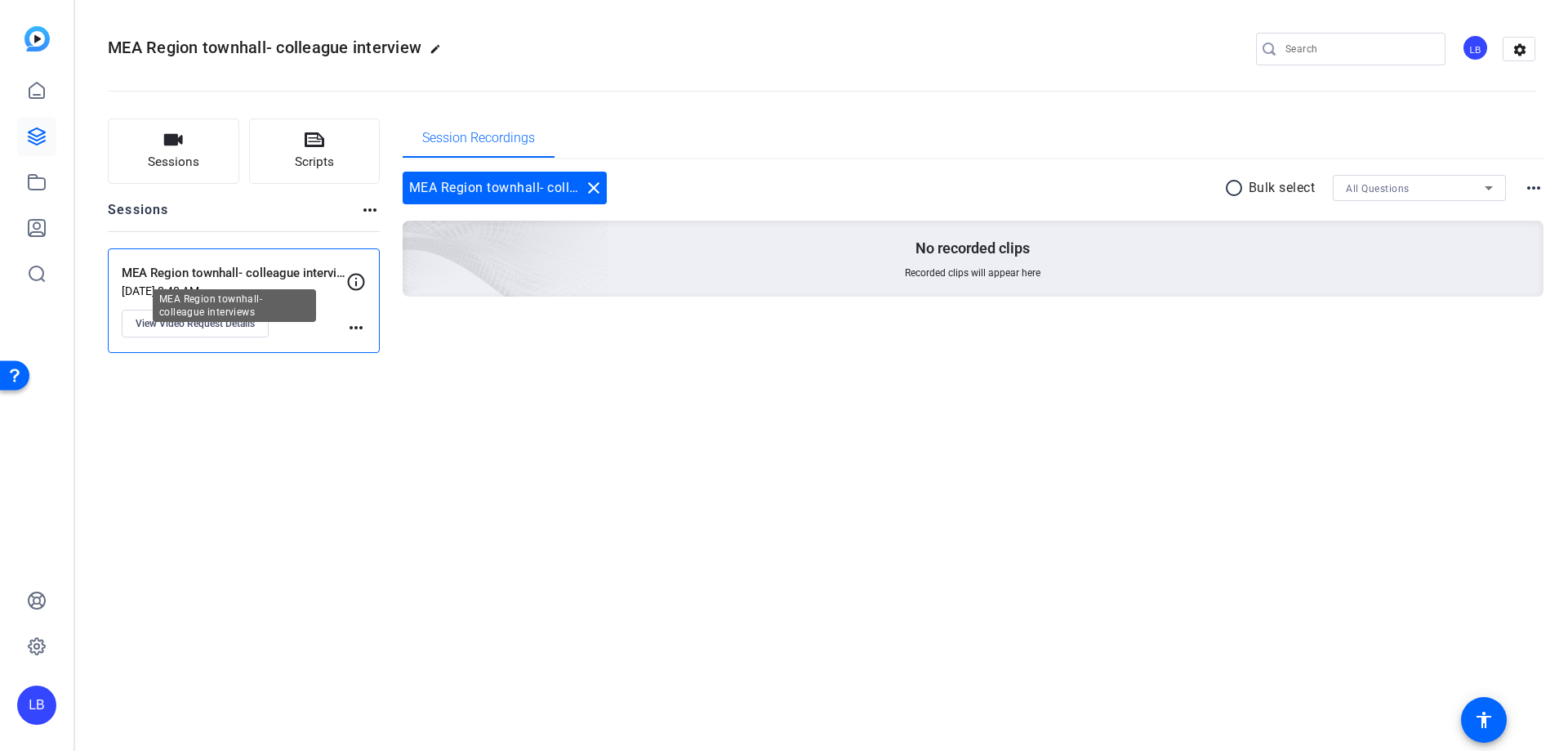
click at [229, 273] on p "MEA Region townhall- colleague interviews" at bounding box center [234, 273] width 224 height 18
